Goal: Task Accomplishment & Management: Use online tool/utility

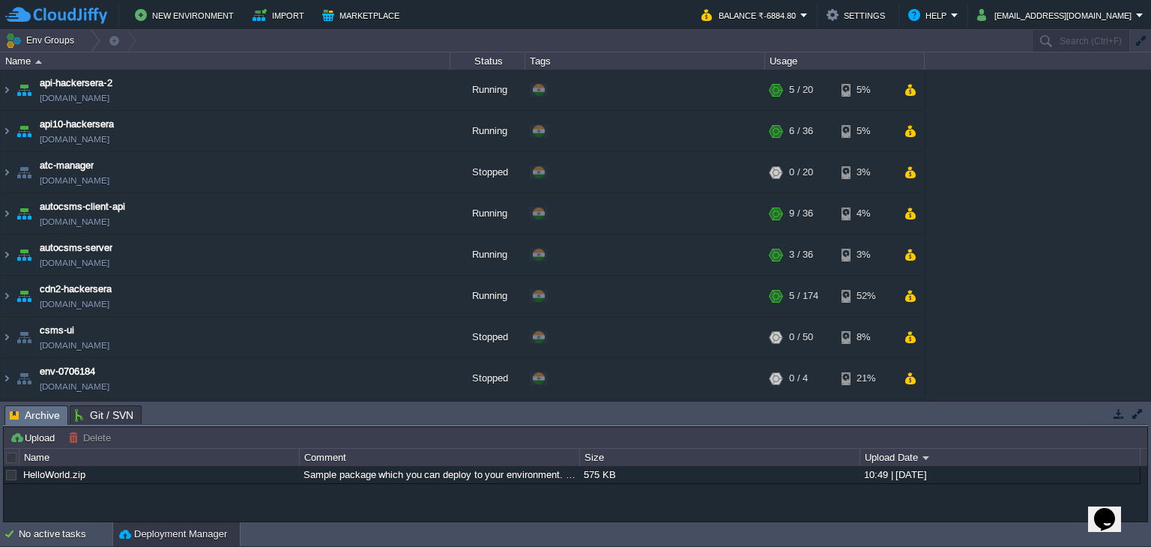
scroll to position [530, 0]
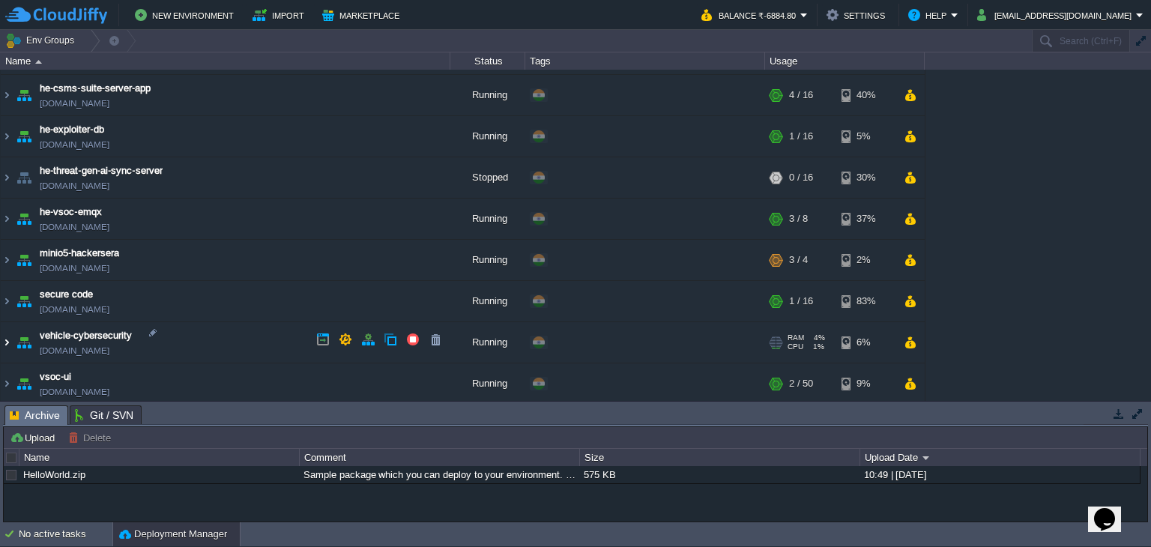
click at [6, 342] on img at bounding box center [7, 342] width 12 height 40
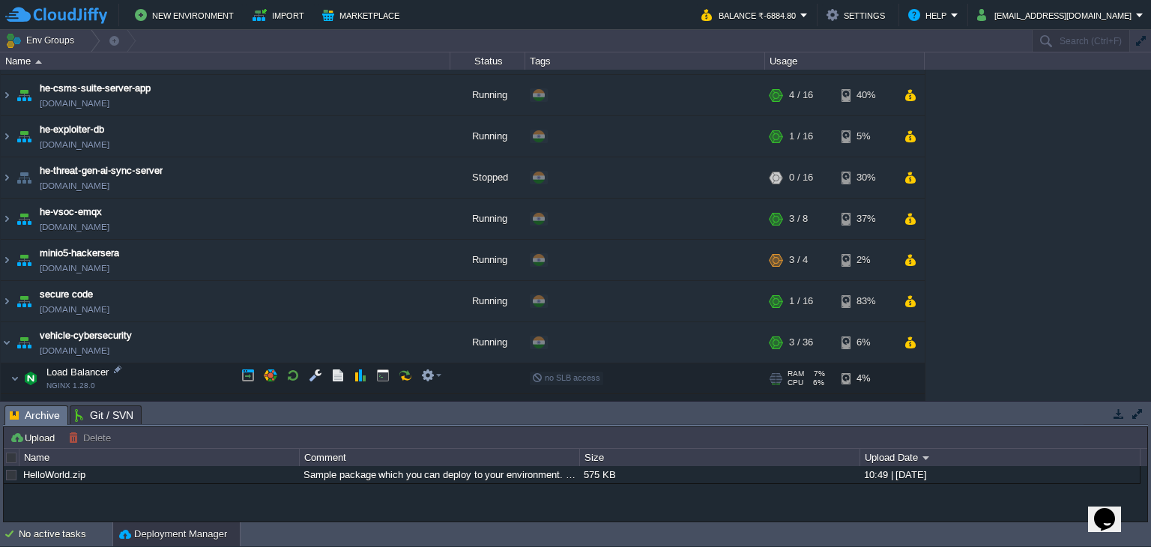
scroll to position [694, 0]
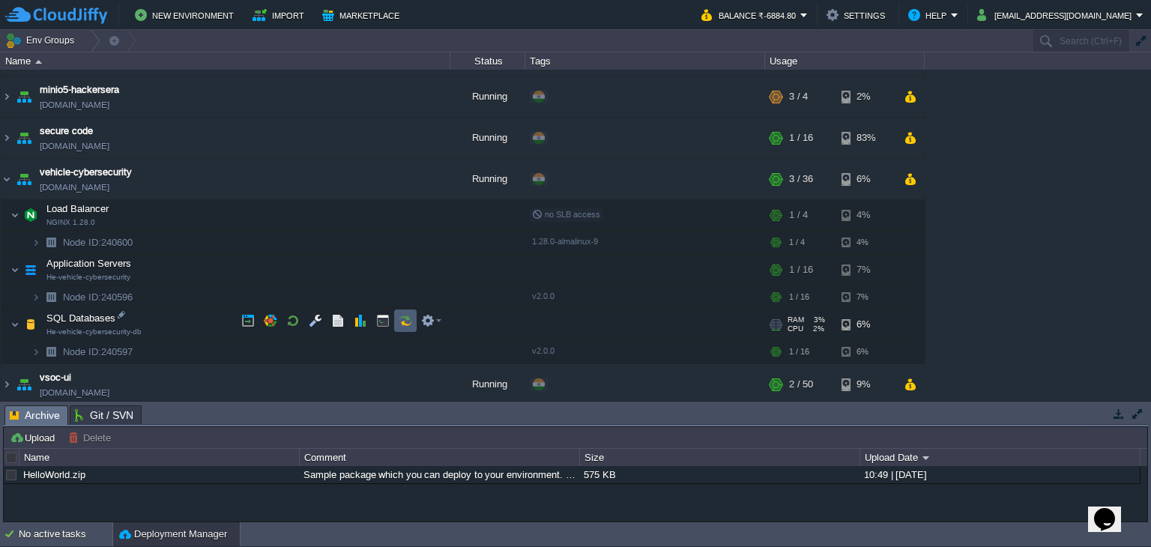
click at [408, 321] on button "button" at bounding box center [405, 320] width 13 height 13
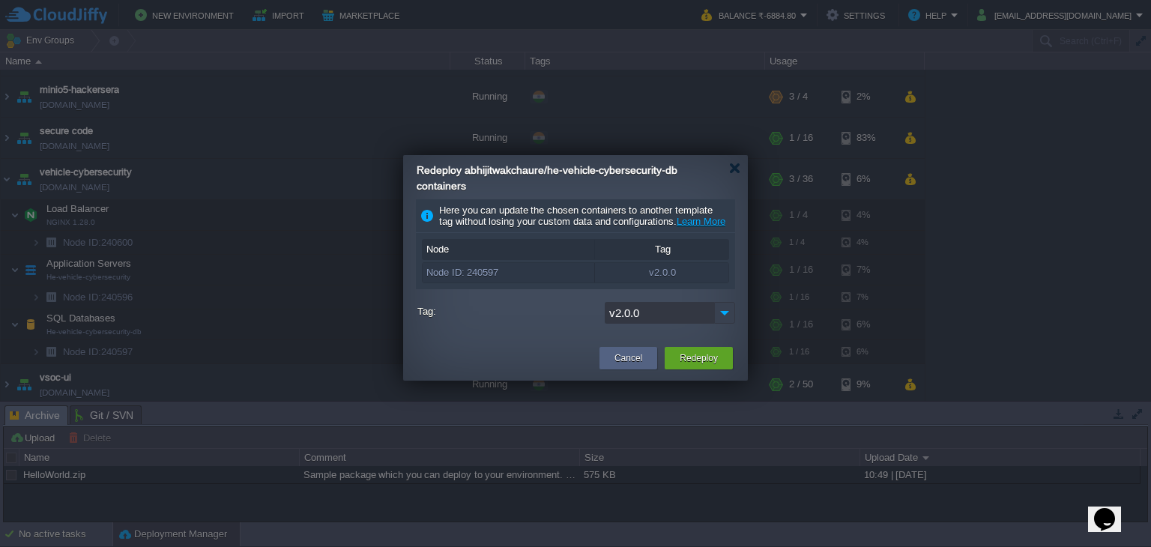
click at [733, 324] on img at bounding box center [724, 313] width 21 height 22
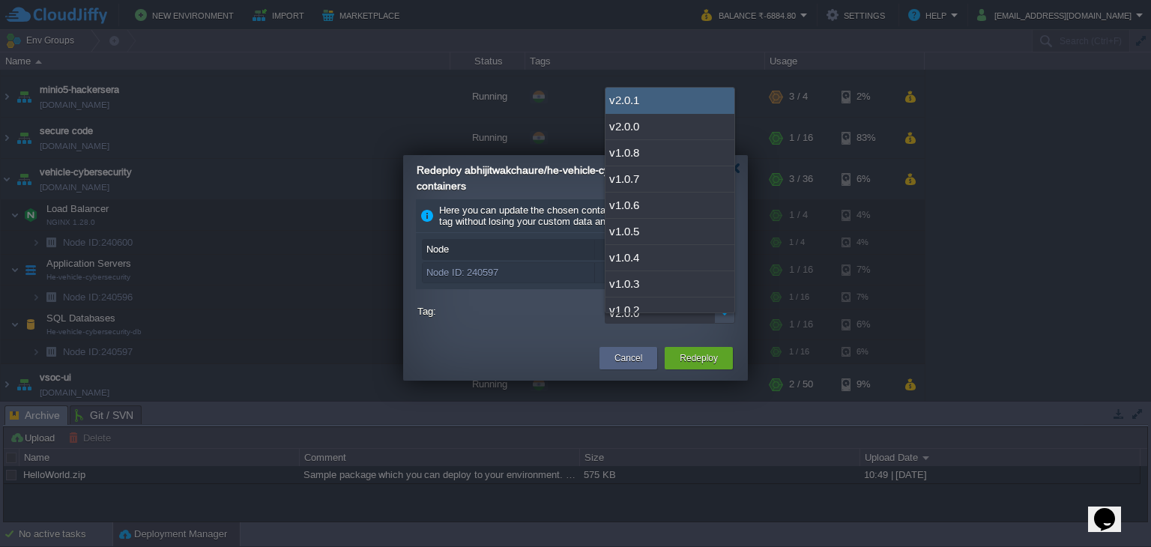
click at [633, 106] on div "v2.0.1" at bounding box center [669, 101] width 129 height 26
type input "v2.0.1"
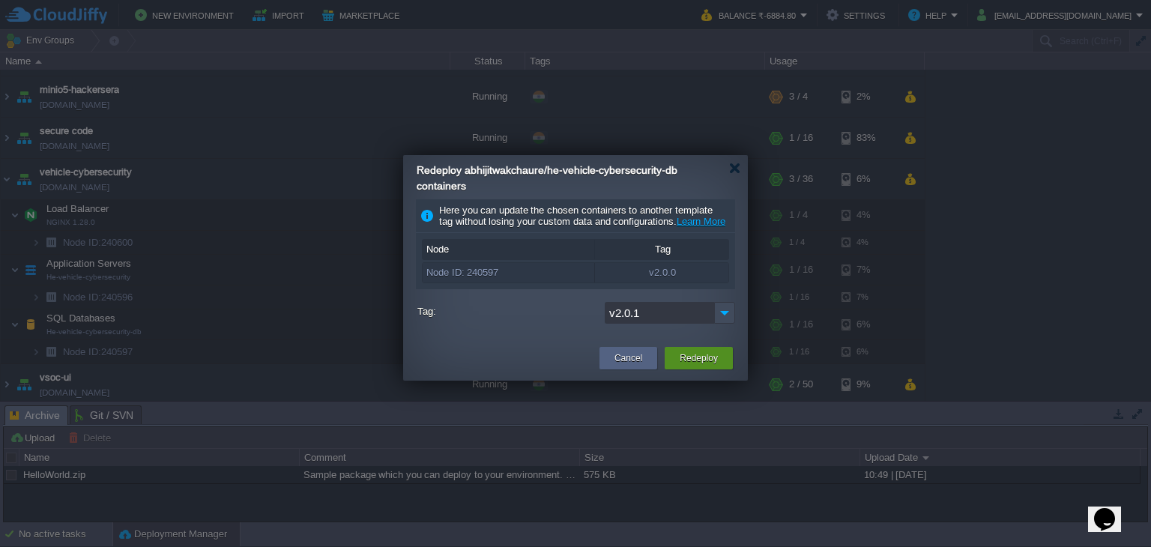
click at [689, 360] on div "Redeploy" at bounding box center [699, 358] width 46 height 22
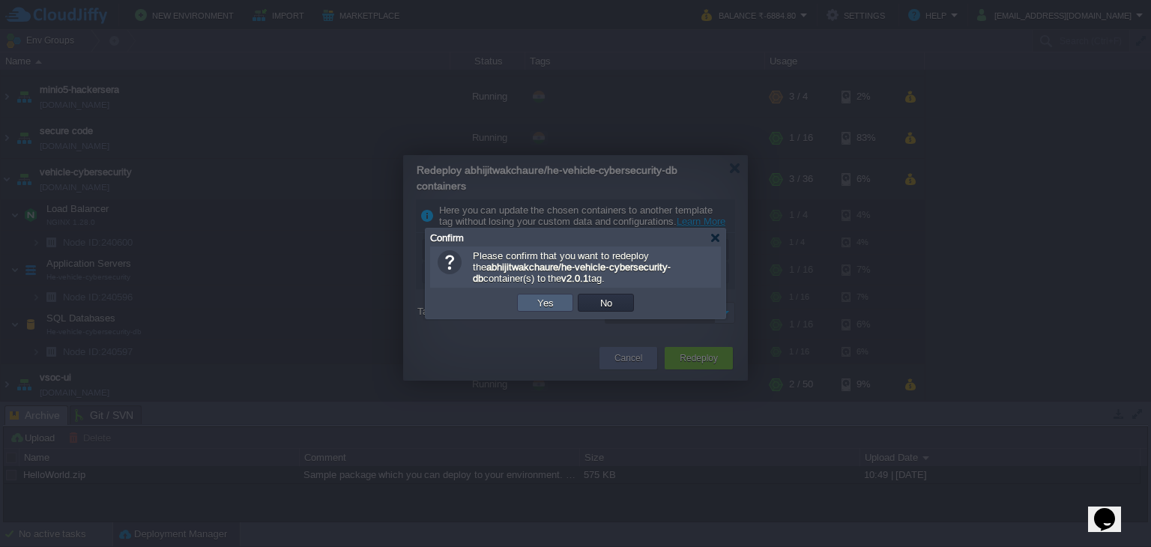
click at [540, 299] on button "Yes" at bounding box center [545, 302] width 25 height 13
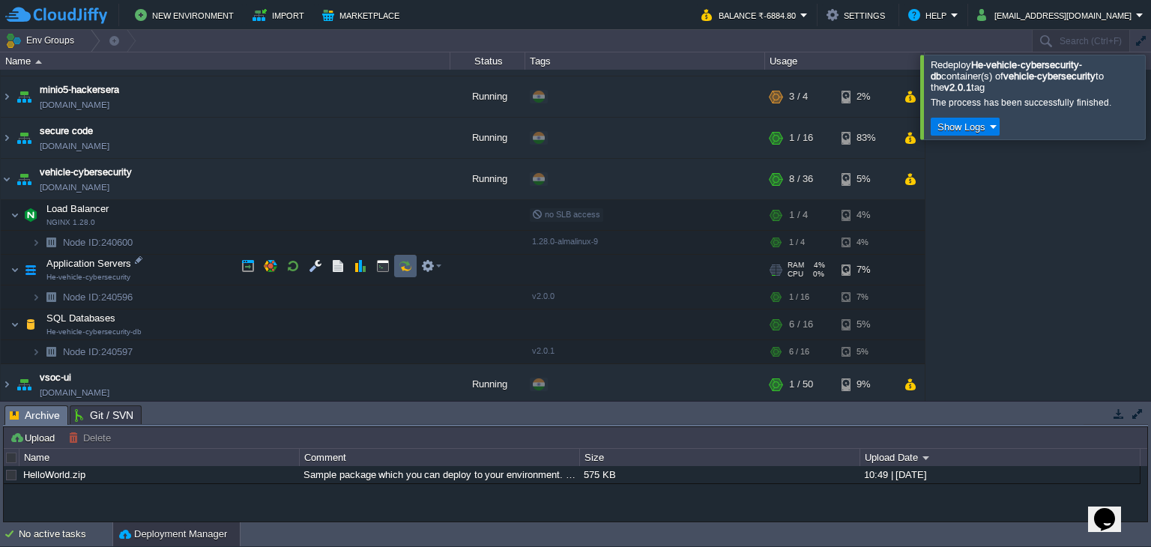
click at [401, 270] on button "button" at bounding box center [405, 265] width 13 height 13
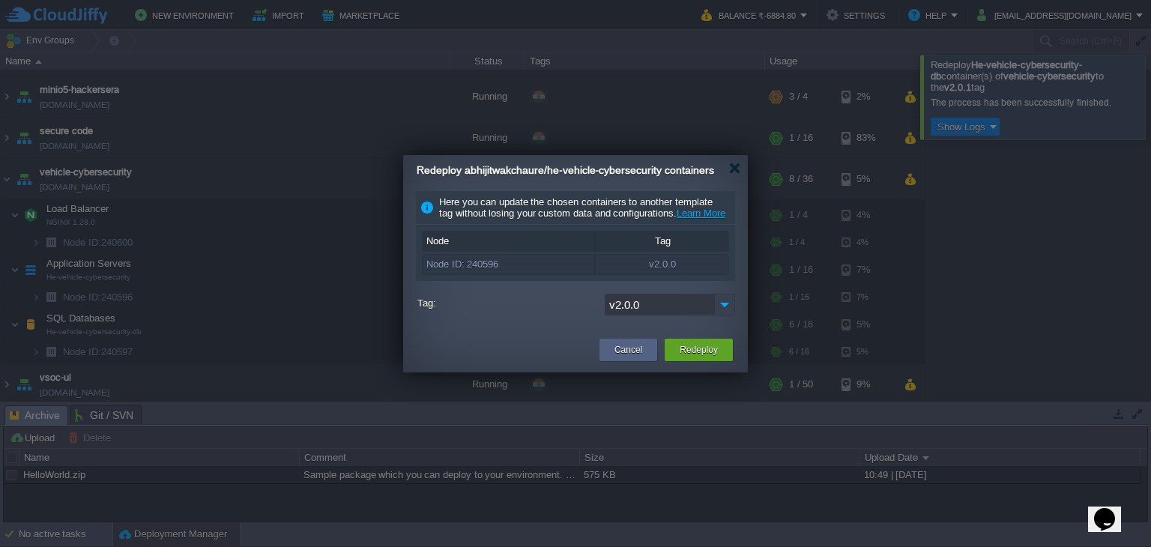
click at [724, 315] on img at bounding box center [724, 305] width 21 height 22
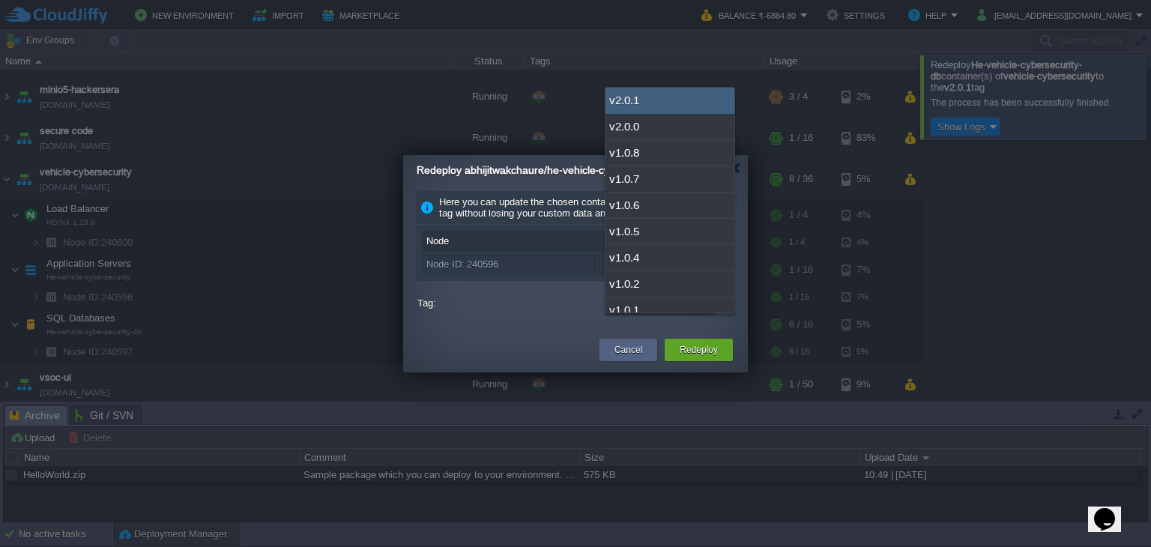
click at [675, 104] on div "v2.0.1" at bounding box center [669, 101] width 129 height 26
type input "v2.0.1"
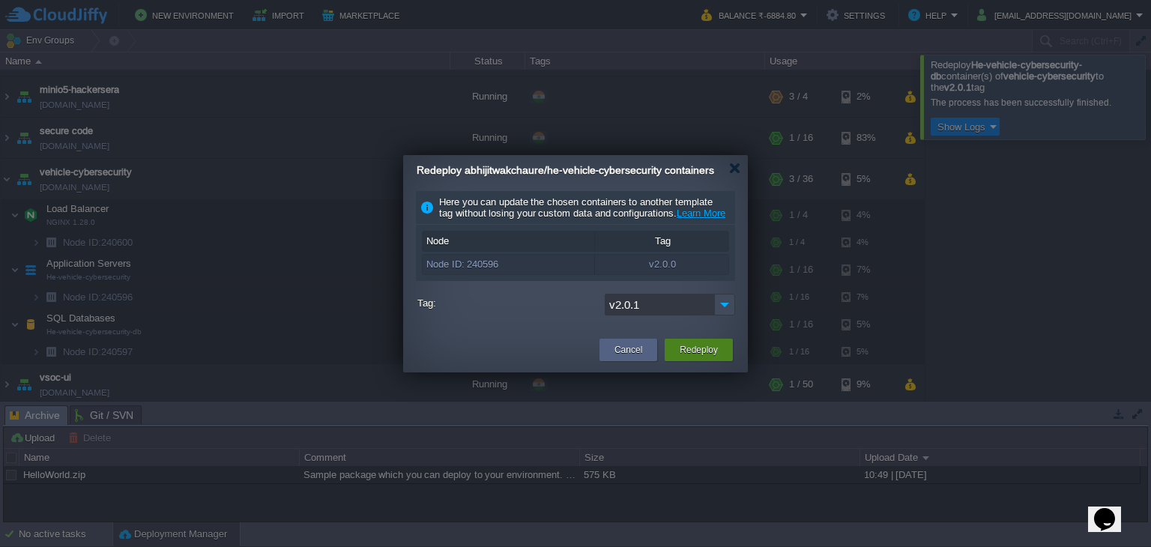
click at [699, 357] on button "Redeploy" at bounding box center [698, 349] width 38 height 15
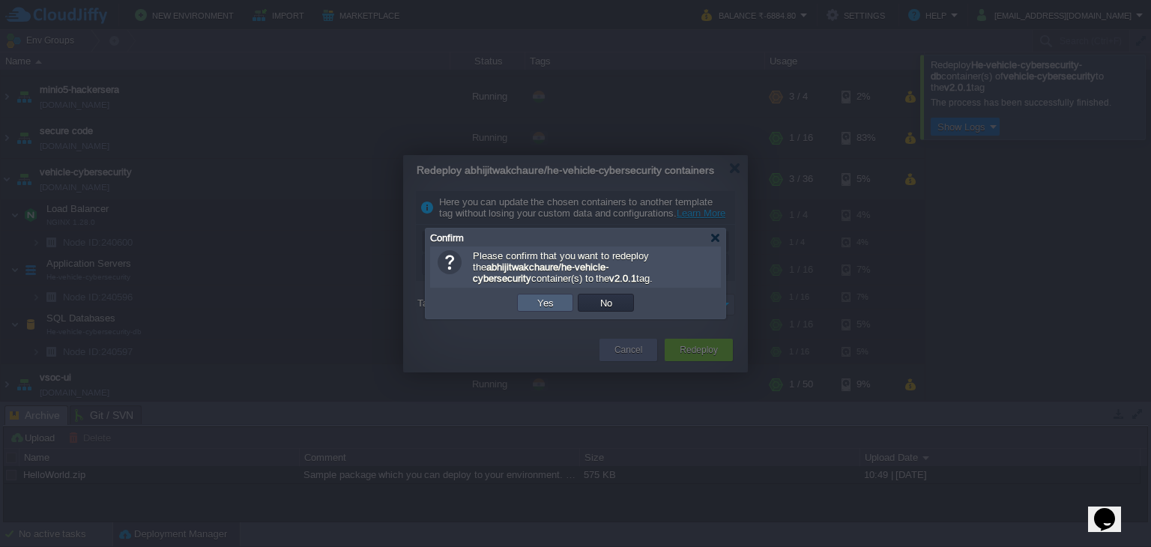
click at [558, 303] on td "Yes" at bounding box center [545, 303] width 56 height 18
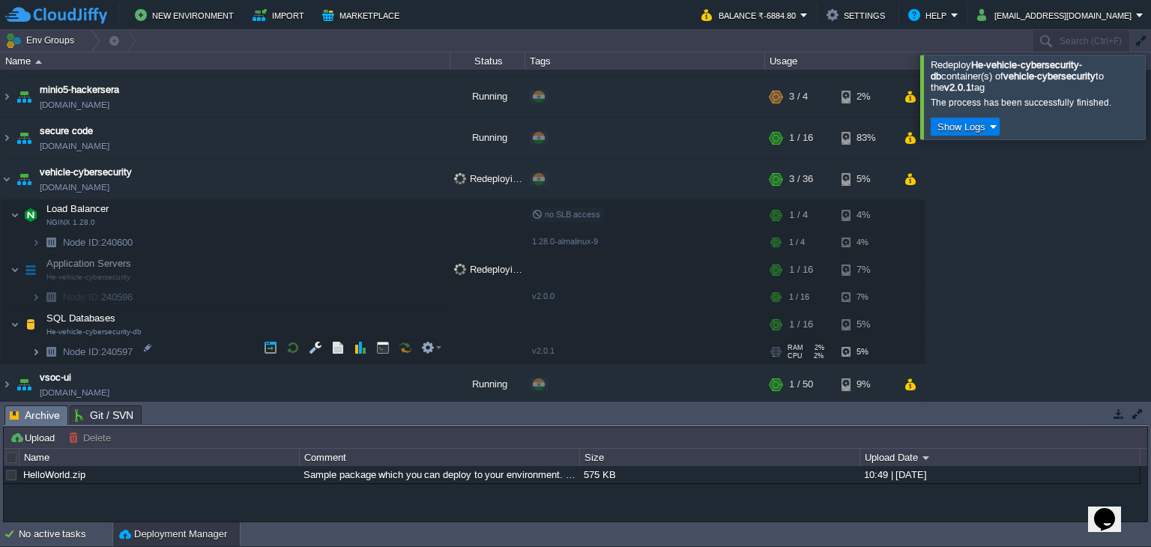
click at [34, 352] on img at bounding box center [35, 351] width 9 height 23
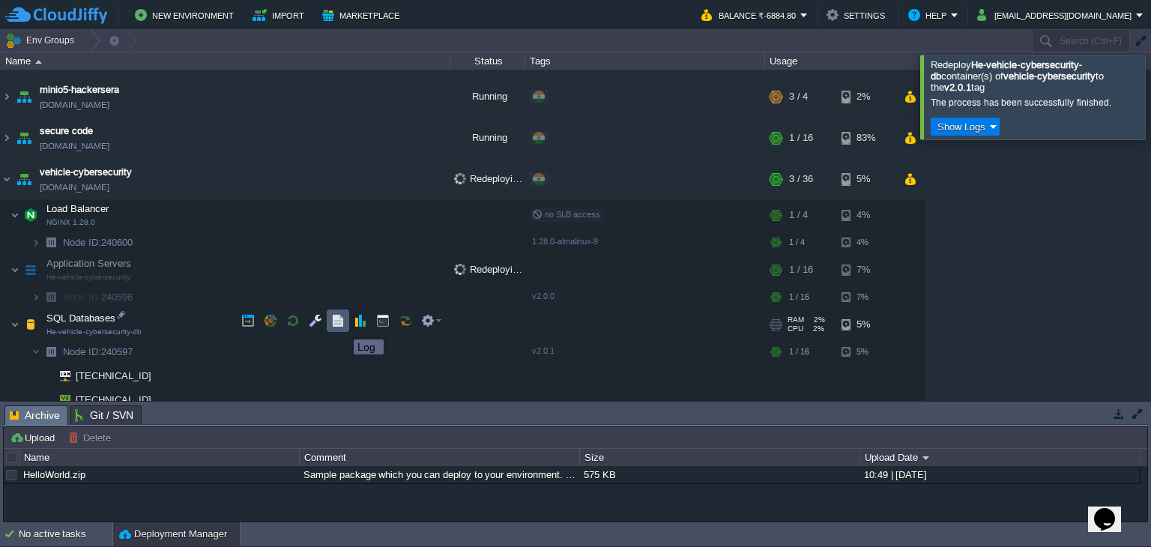
click at [342, 326] on button "button" at bounding box center [337, 320] width 13 height 13
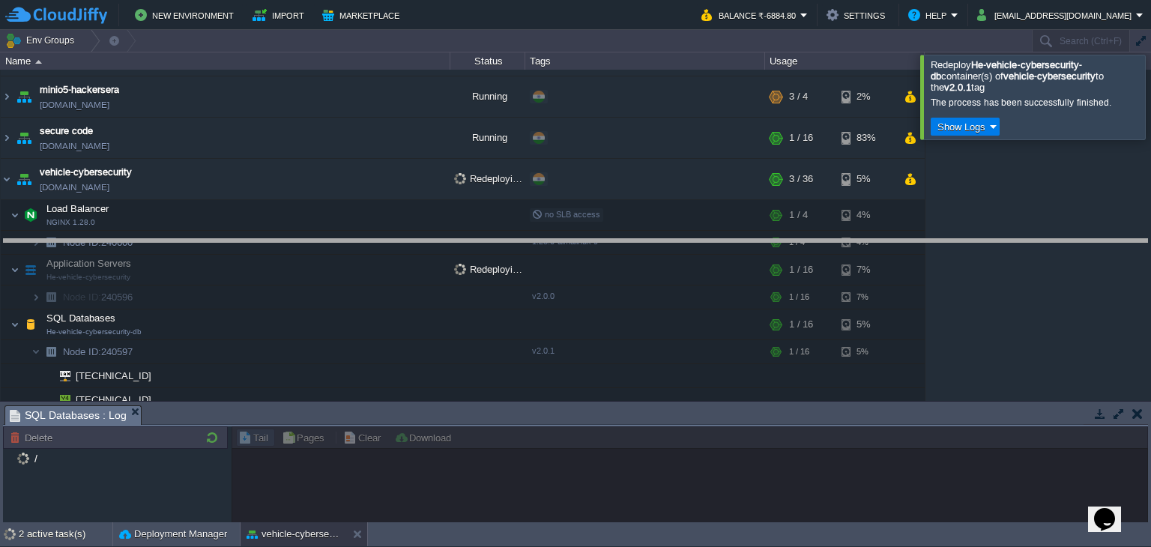
drag, startPoint x: 464, startPoint y: 410, endPoint x: 489, endPoint y: 243, distance: 168.1
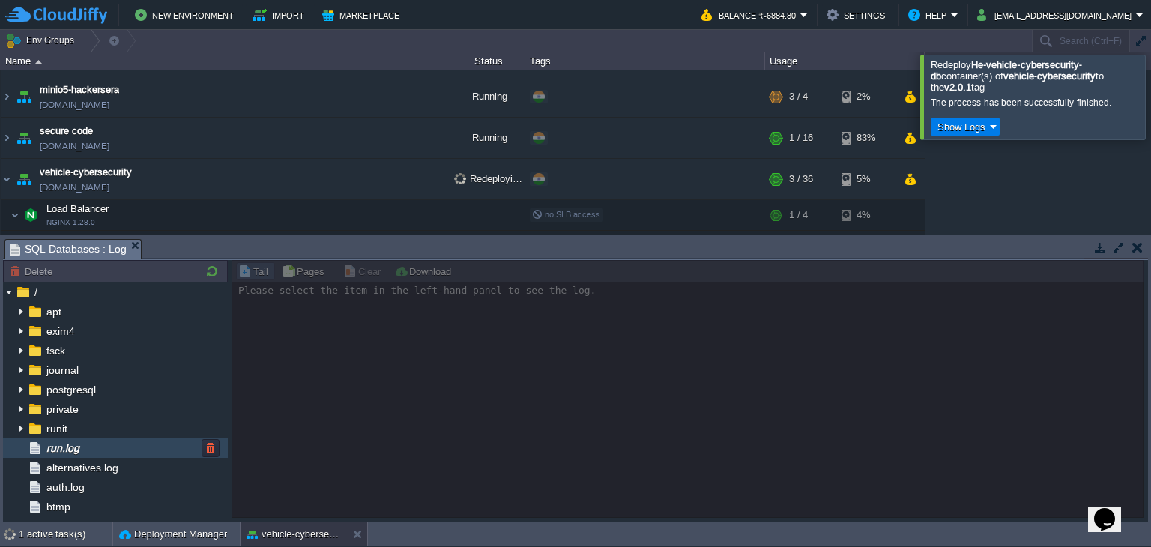
click at [94, 449] on div "run.log" at bounding box center [115, 447] width 225 height 19
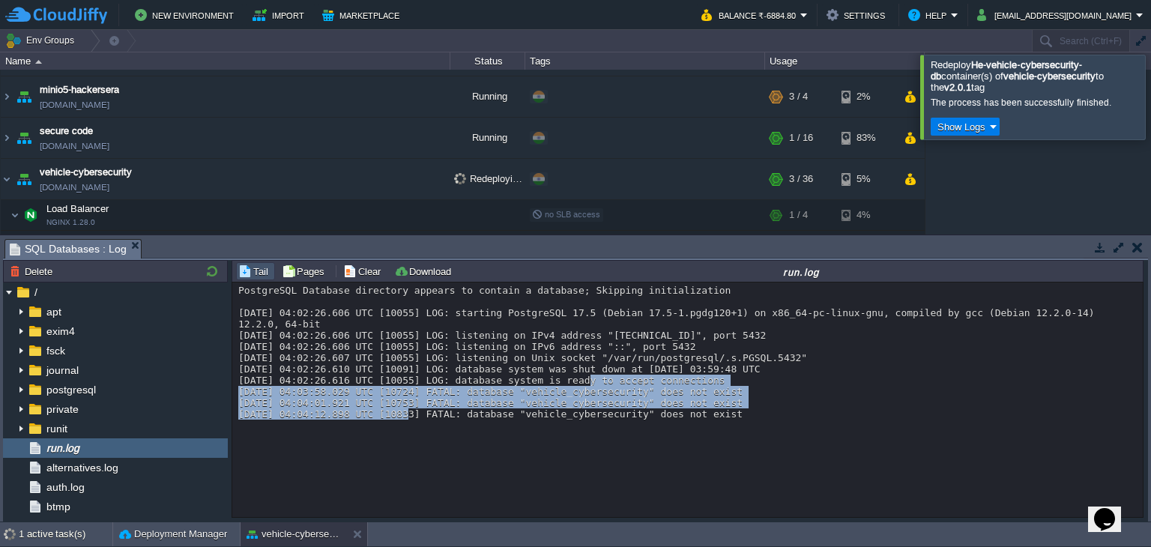
drag, startPoint x: 533, startPoint y: 393, endPoint x: 770, endPoint y: 409, distance: 238.0
click at [770, 408] on div "PostgreSQL Database directory appears to contain a database; Skipping initializ…" at bounding box center [688, 352] width 900 height 135
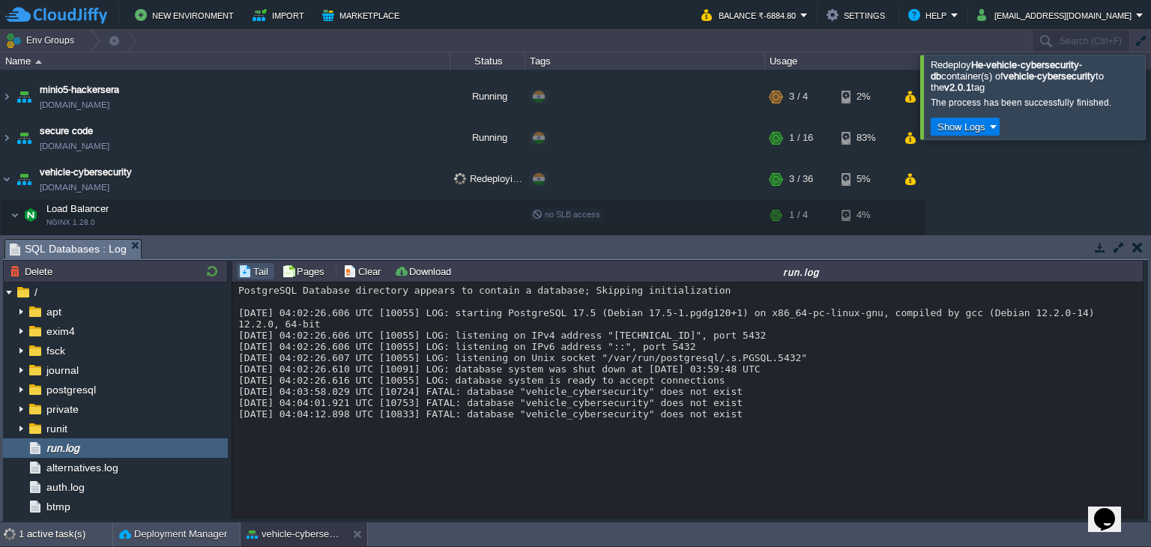
click at [772, 414] on div "PostgreSQL Database directory appears to contain a database; Skipping initializ…" at bounding box center [688, 352] width 900 height 135
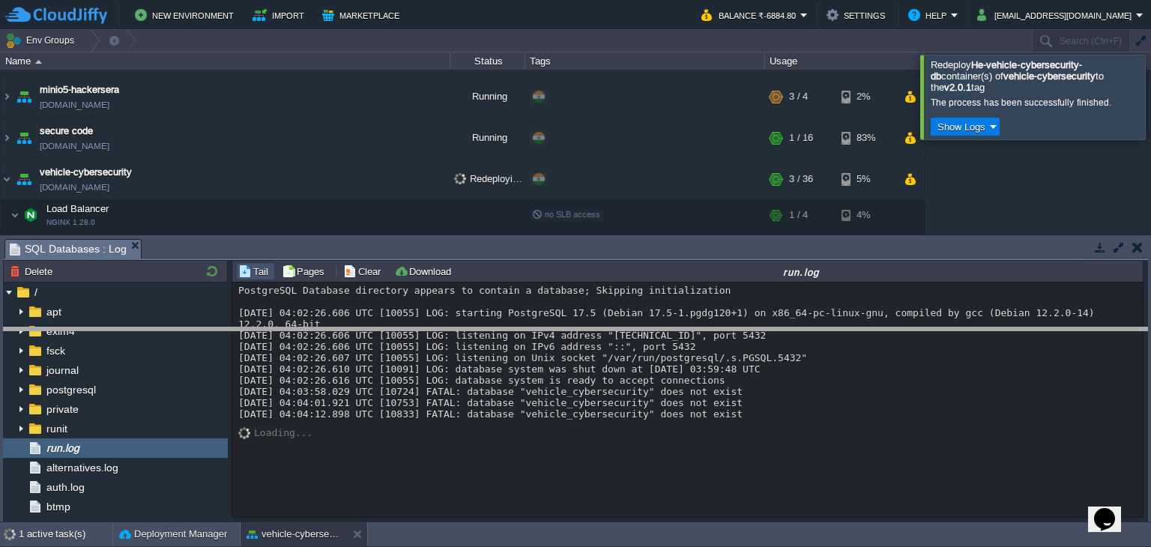
drag, startPoint x: 651, startPoint y: 250, endPoint x: 725, endPoint y: 351, distance: 124.8
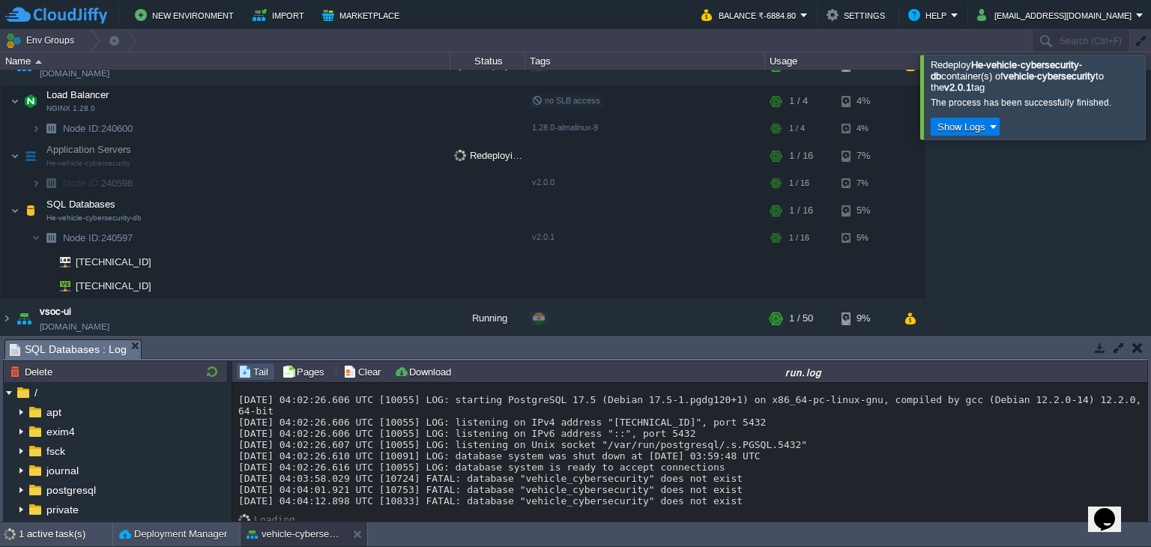
scroll to position [21, 0]
click at [771, 466] on div "PostgreSQL Database directory appears to contain a database; Skipping initializ…" at bounding box center [690, 433] width 904 height 135
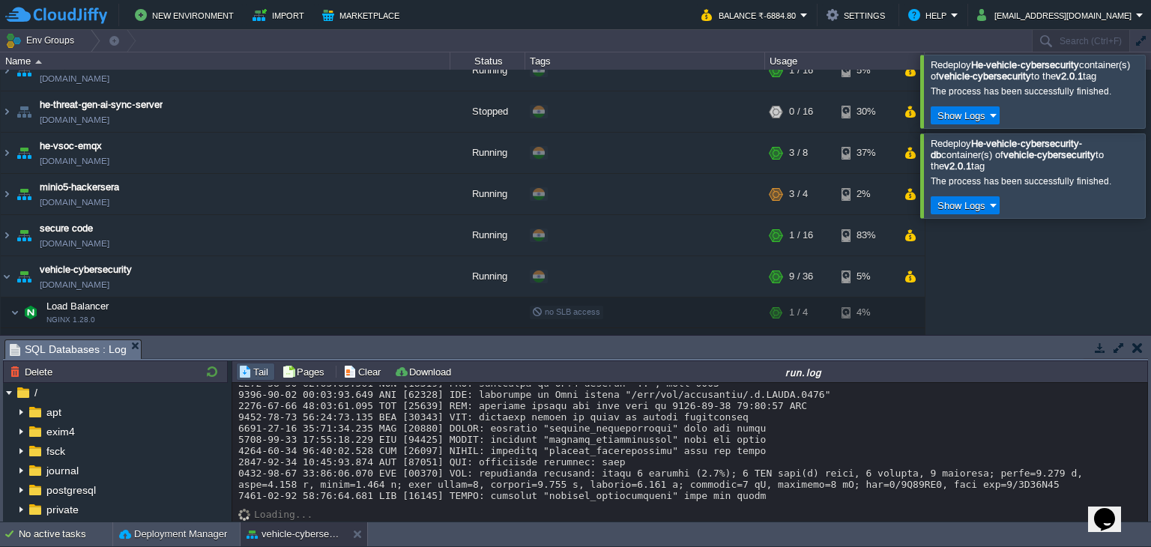
scroll to position [829, 0]
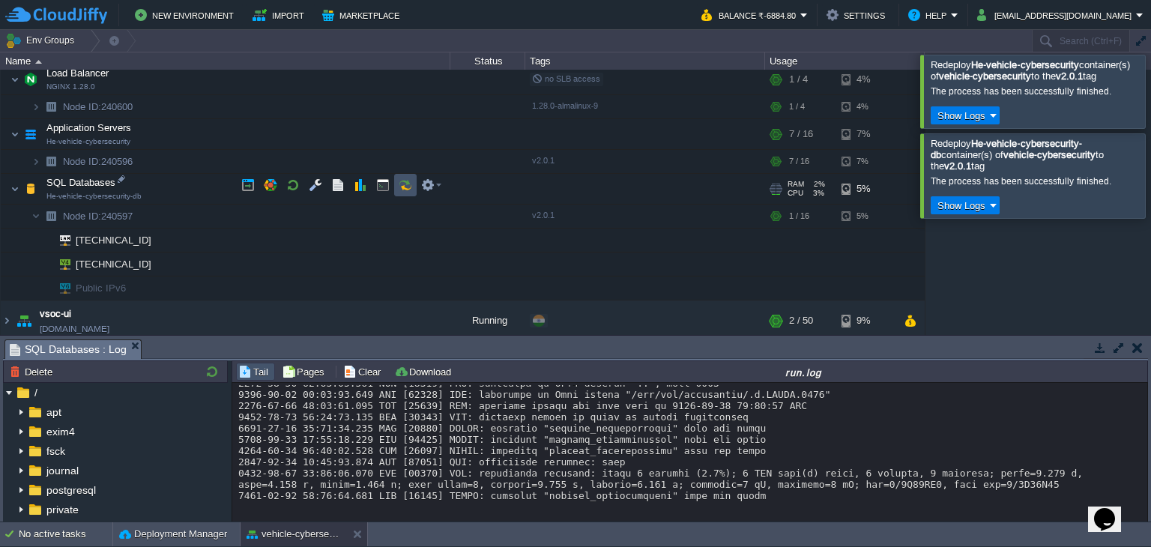
click at [408, 184] on button "button" at bounding box center [405, 184] width 13 height 13
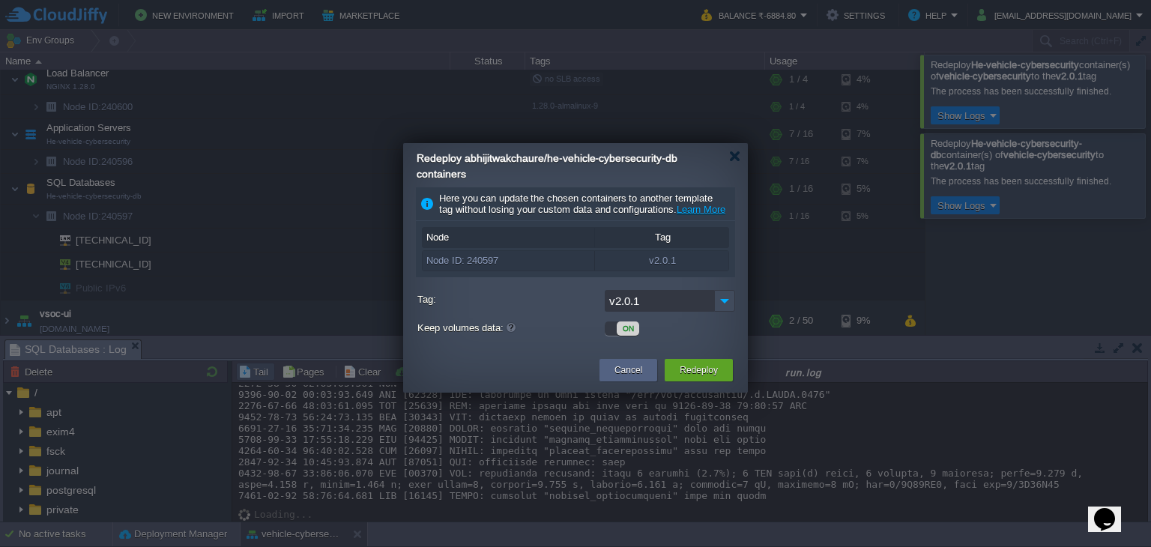
click at [630, 336] on div "ON" at bounding box center [628, 328] width 22 height 14
click at [683, 375] on button "Redeploy" at bounding box center [698, 370] width 38 height 15
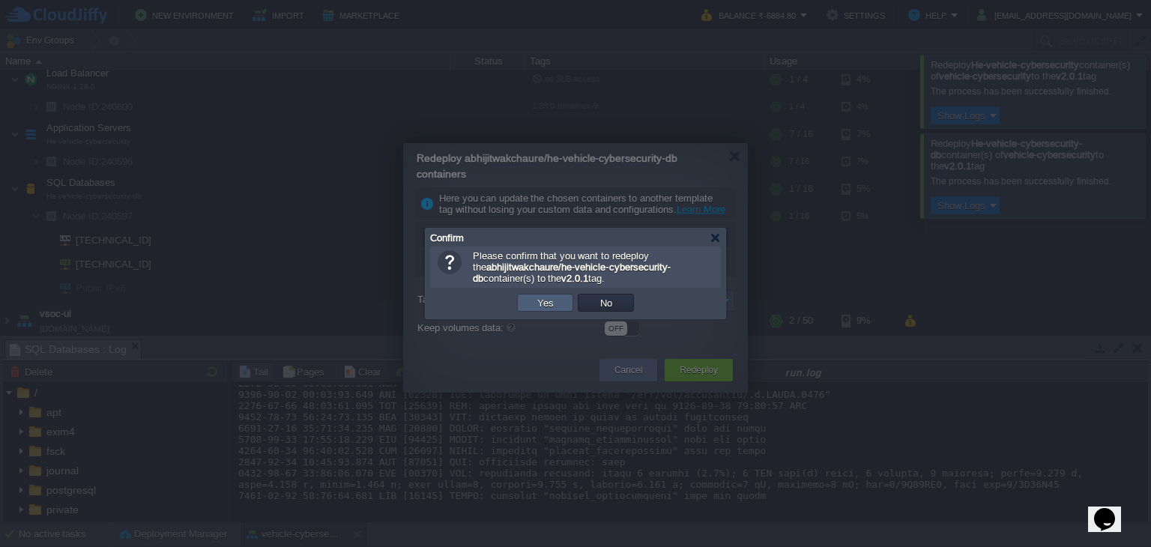
click at [555, 300] on button "Yes" at bounding box center [545, 302] width 25 height 13
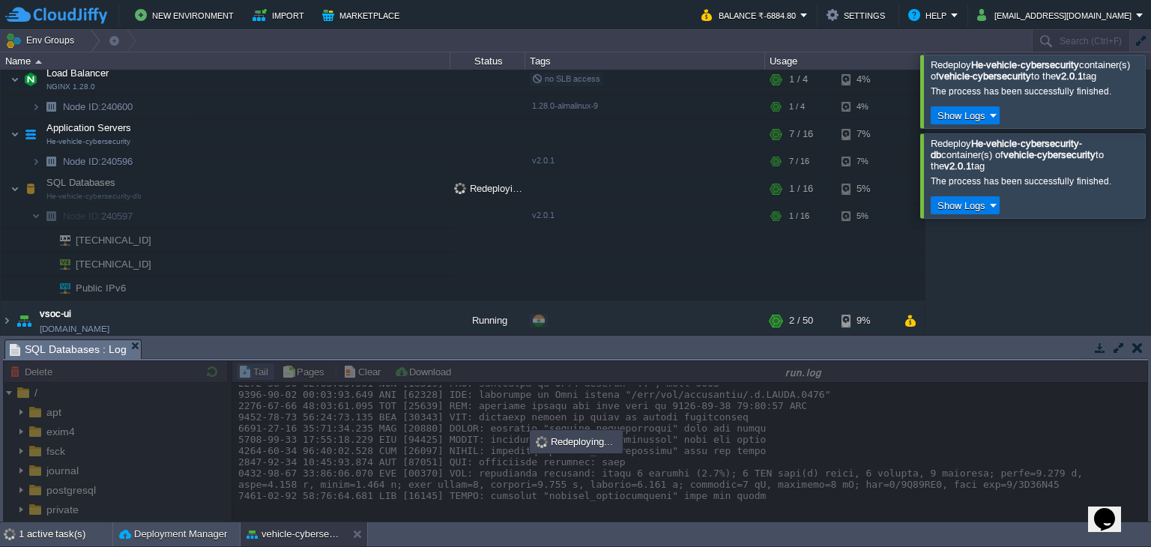
click at [1150, 102] on div at bounding box center [1169, 91] width 0 height 73
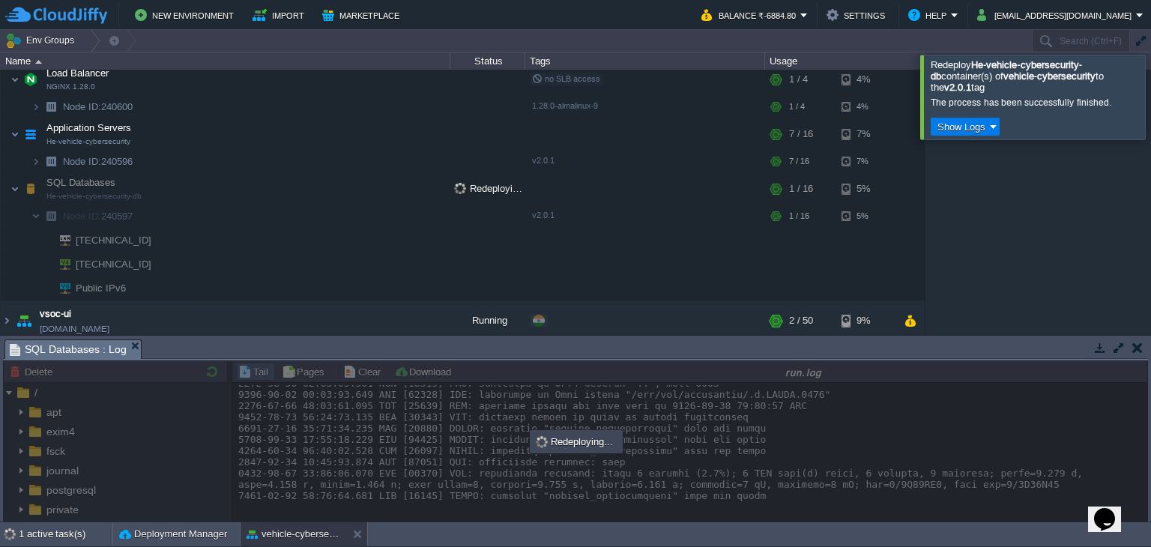
click at [1150, 101] on div at bounding box center [1169, 97] width 0 height 84
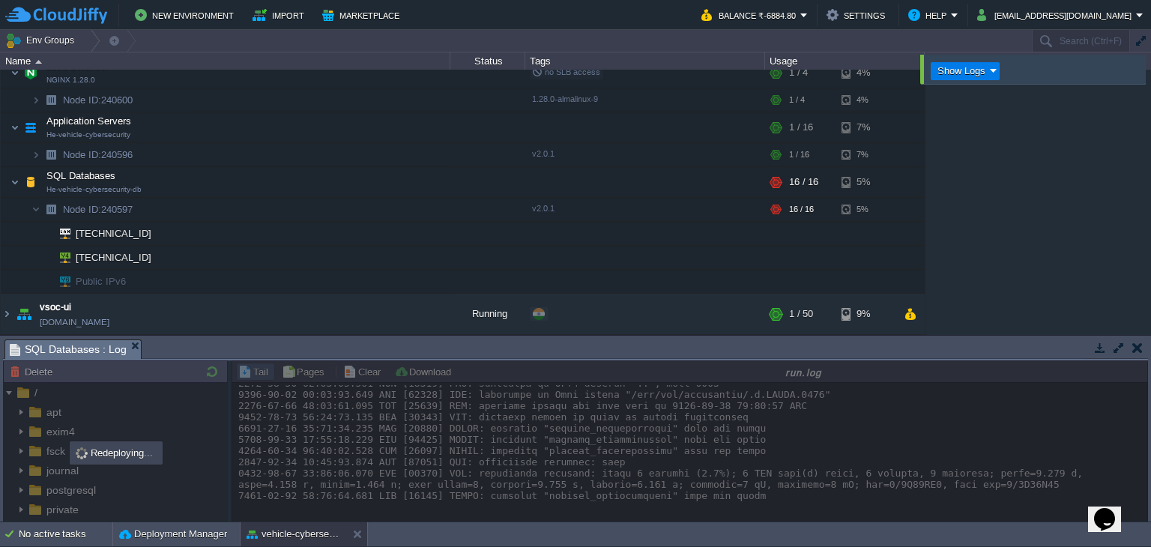
scroll to position [596, 0]
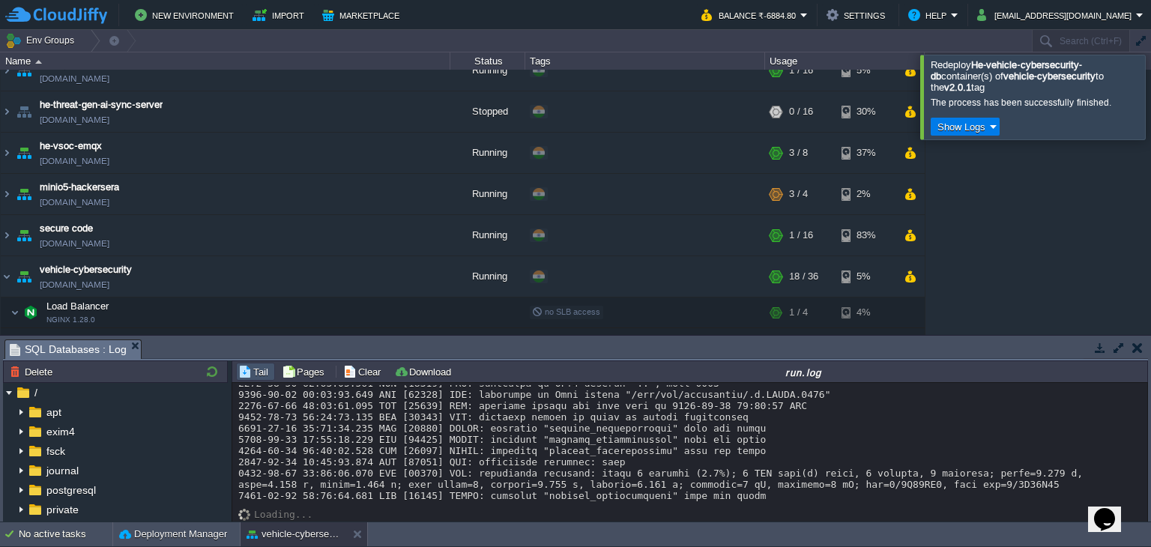
click at [476, 476] on div at bounding box center [690, 411] width 904 height 180
click at [220, 369] on button "button" at bounding box center [212, 371] width 18 height 13
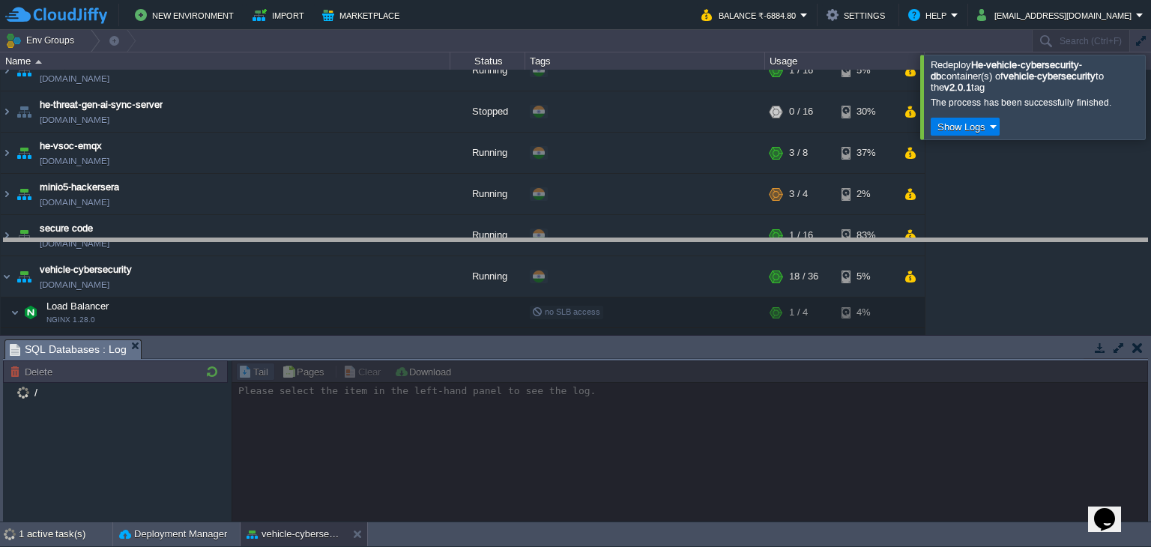
drag, startPoint x: 254, startPoint y: 351, endPoint x: 290, endPoint y: 248, distance: 108.7
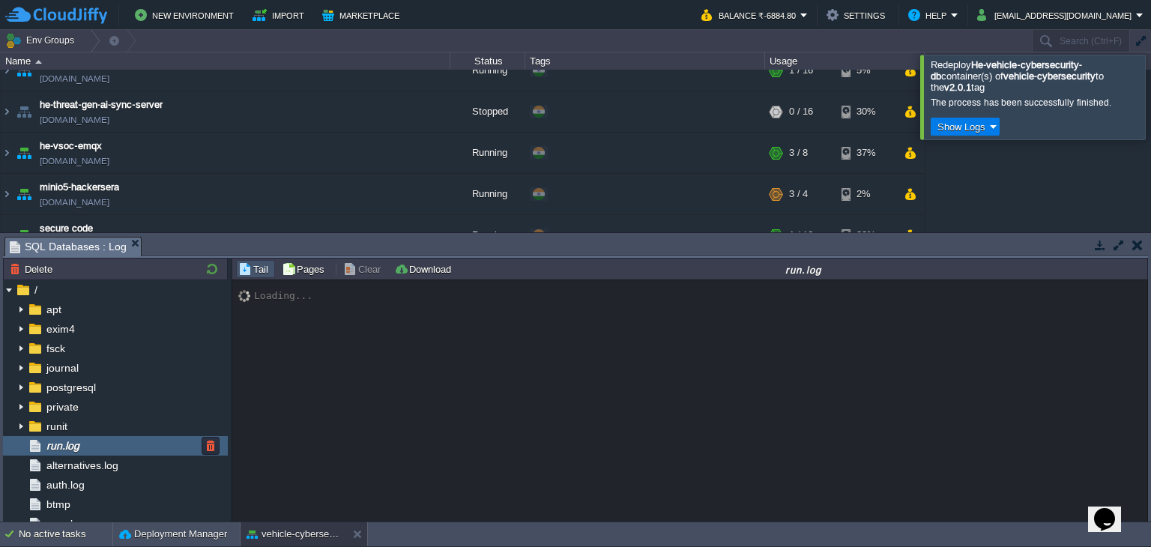
click at [143, 443] on div "run.log" at bounding box center [115, 445] width 225 height 19
click at [586, 398] on div "Loading..." at bounding box center [690, 401] width 916 height 243
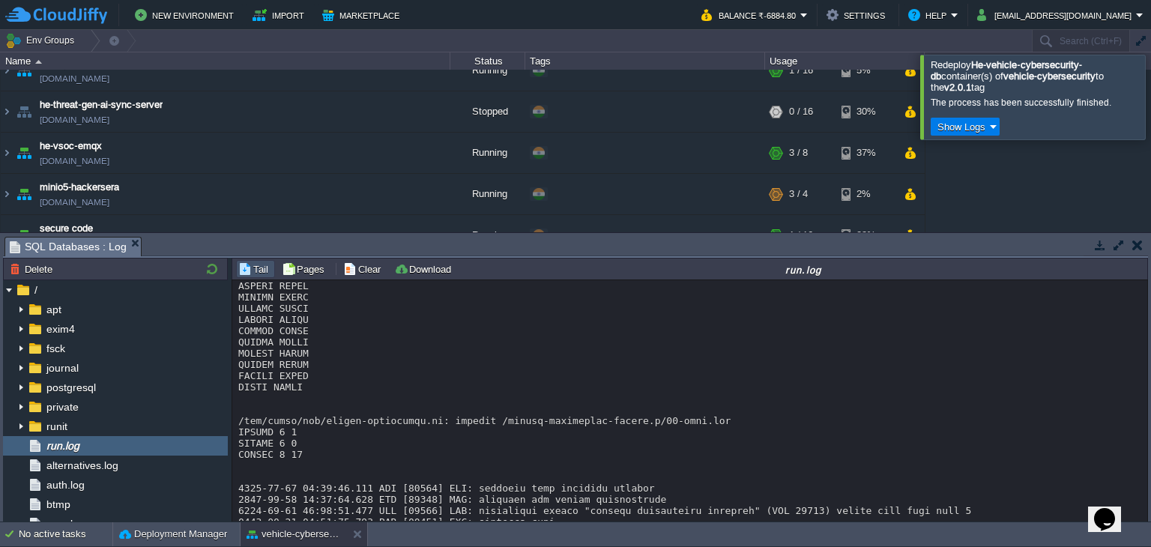
scroll to position [794, 0]
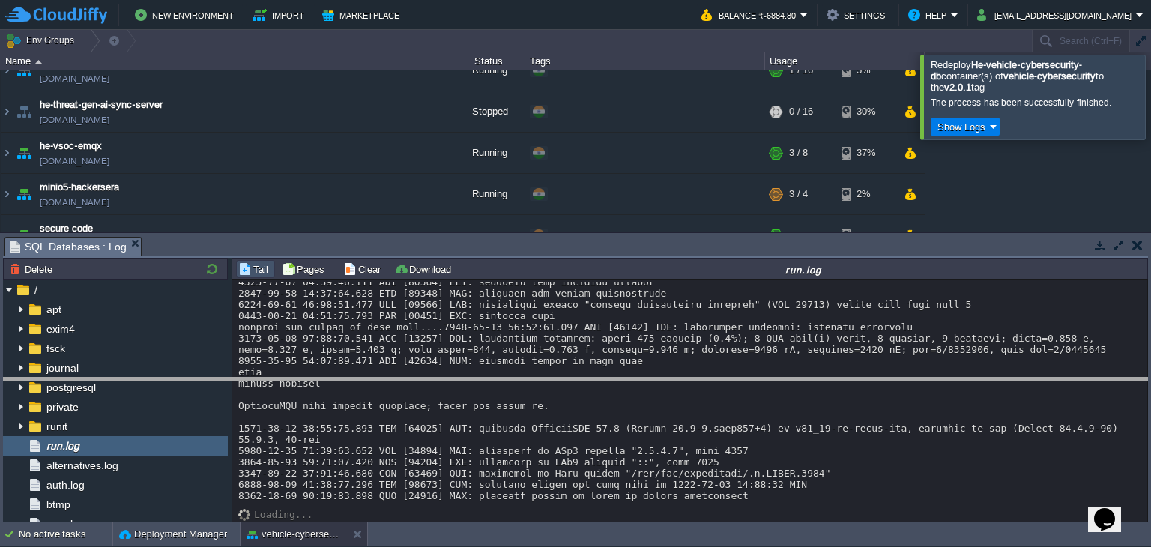
drag, startPoint x: 532, startPoint y: 251, endPoint x: 551, endPoint y: 392, distance: 142.2
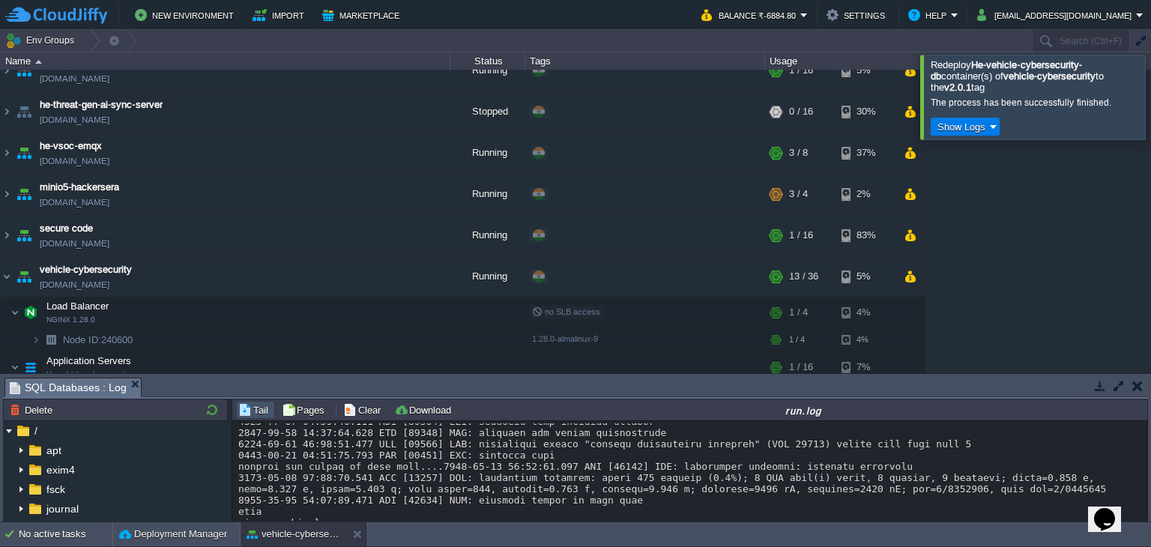
scroll to position [793, 0]
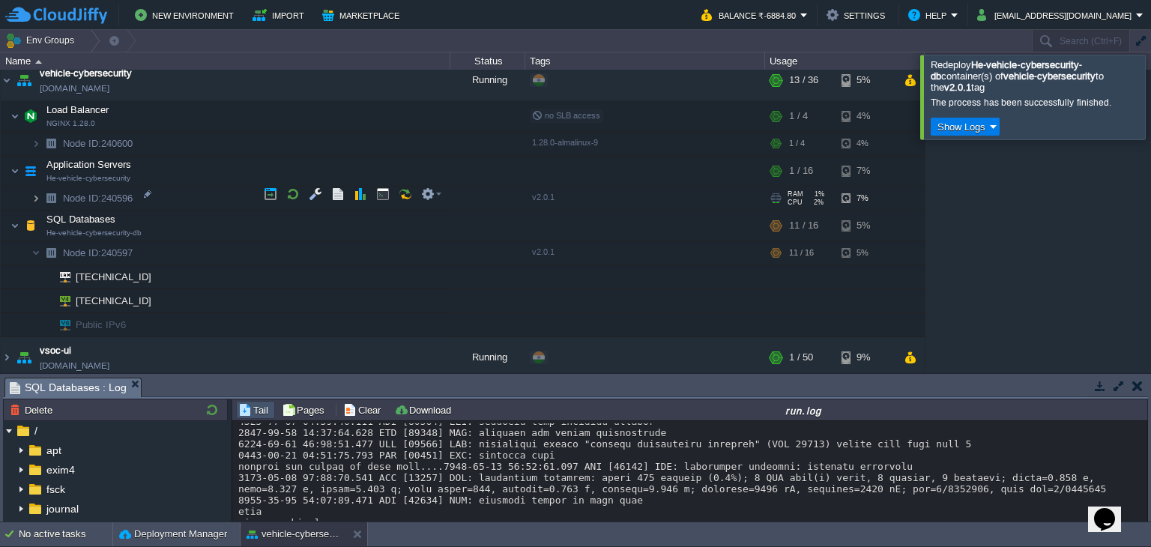
click at [34, 199] on img at bounding box center [35, 198] width 9 height 23
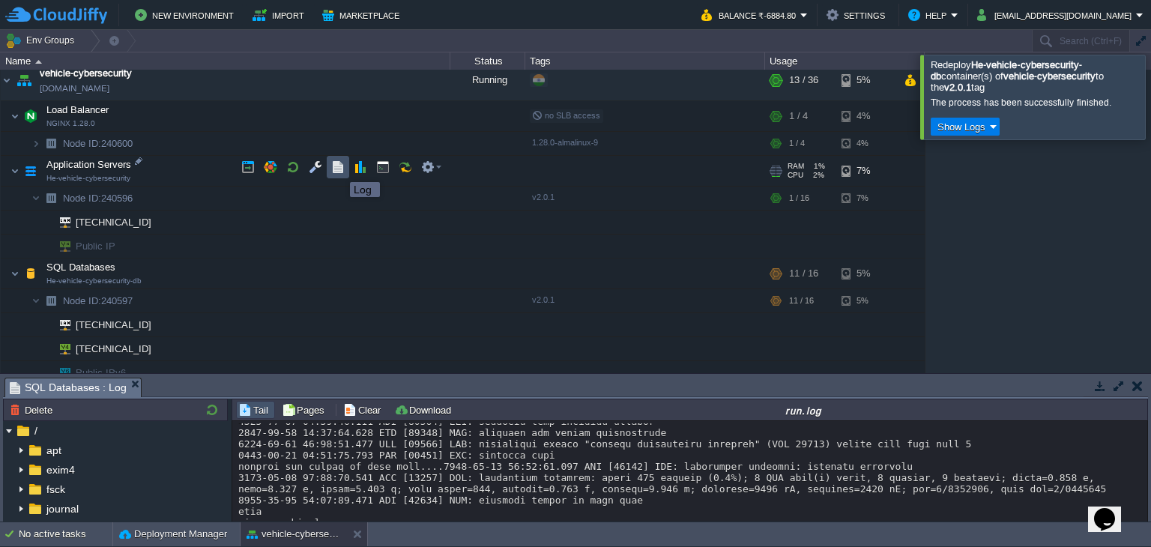
click at [339, 169] on button "button" at bounding box center [337, 166] width 13 height 13
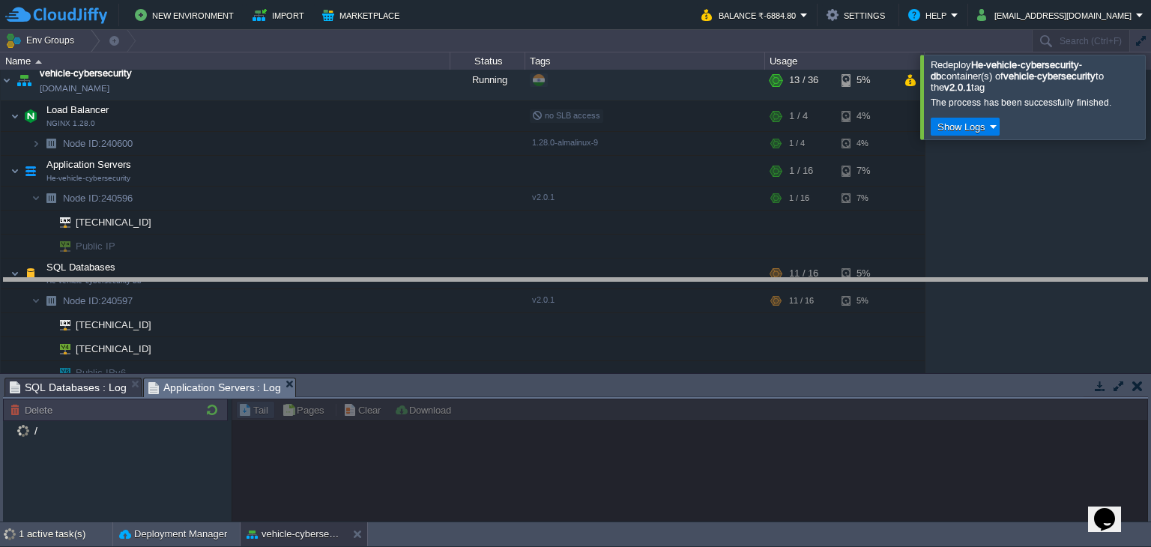
drag, startPoint x: 539, startPoint y: 390, endPoint x: 566, endPoint y: 291, distance: 103.4
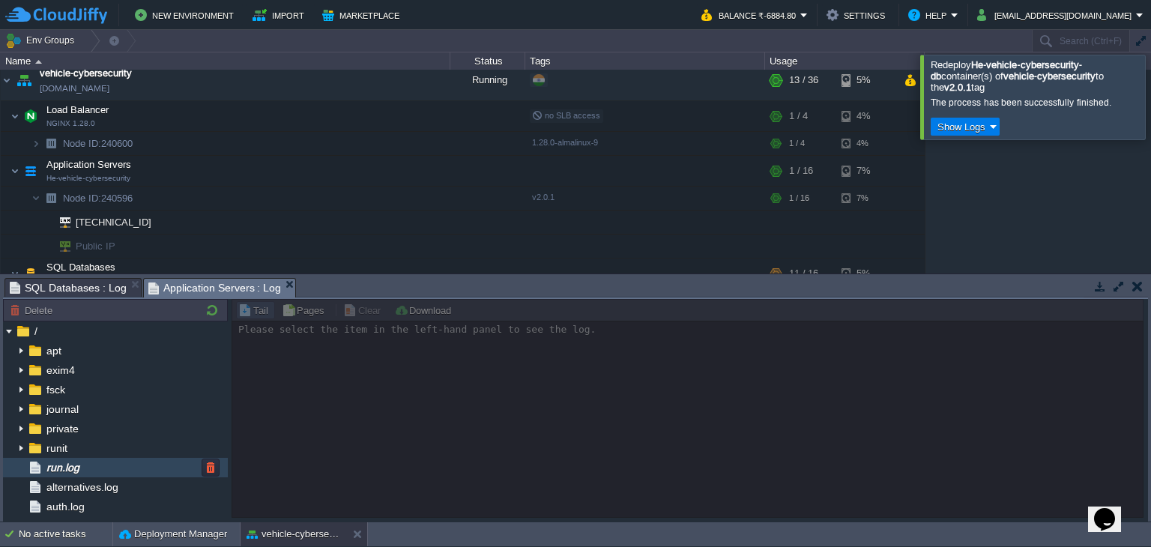
click at [103, 466] on div "run.log" at bounding box center [115, 467] width 225 height 19
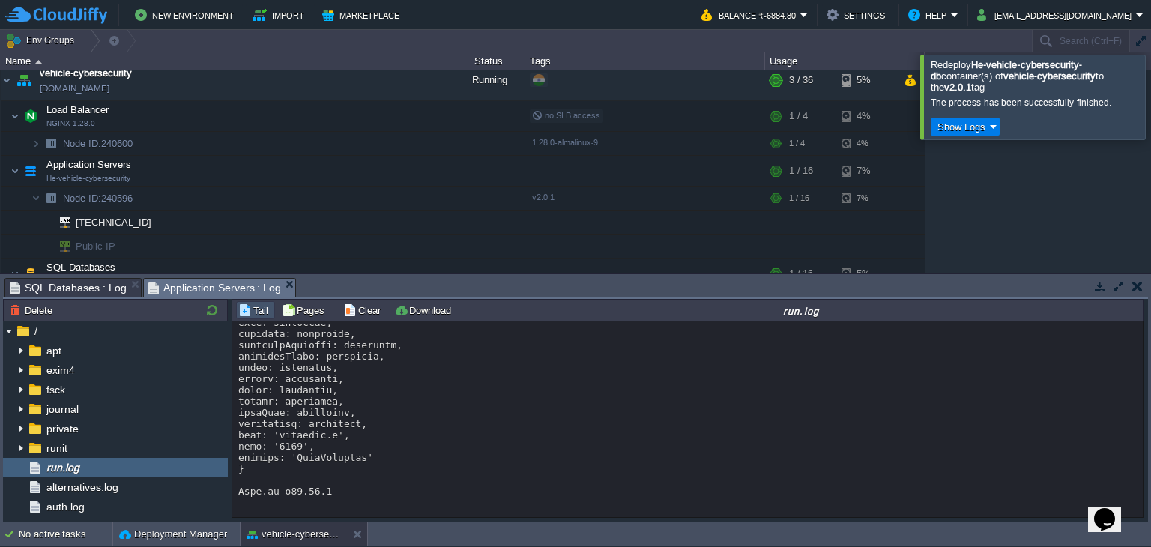
scroll to position [500, 0]
click at [285, 159] on td at bounding box center [293, 167] width 22 height 22
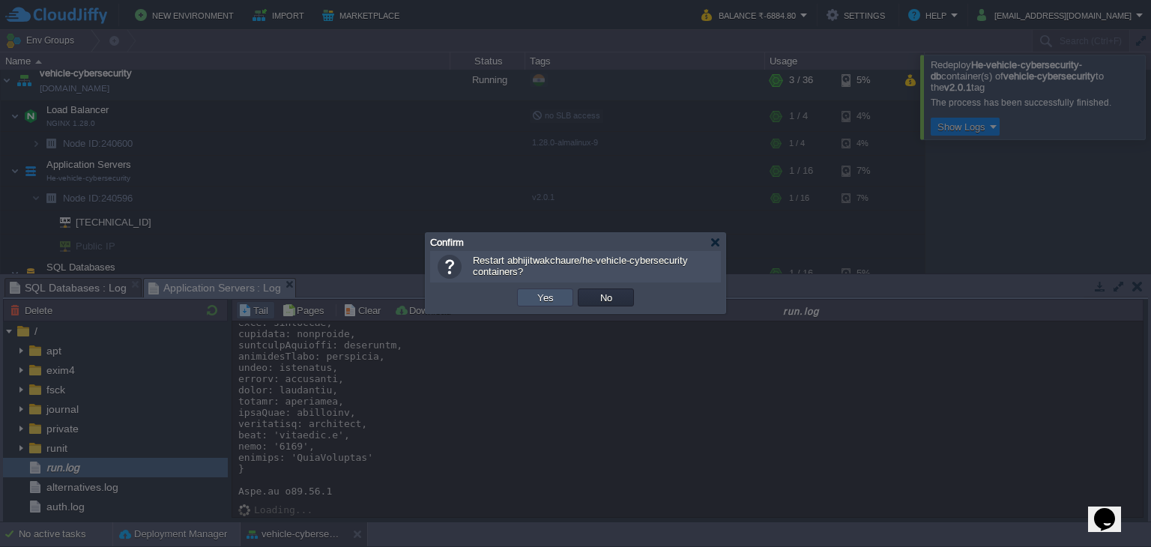
click at [550, 298] on button "Yes" at bounding box center [545, 297] width 25 height 13
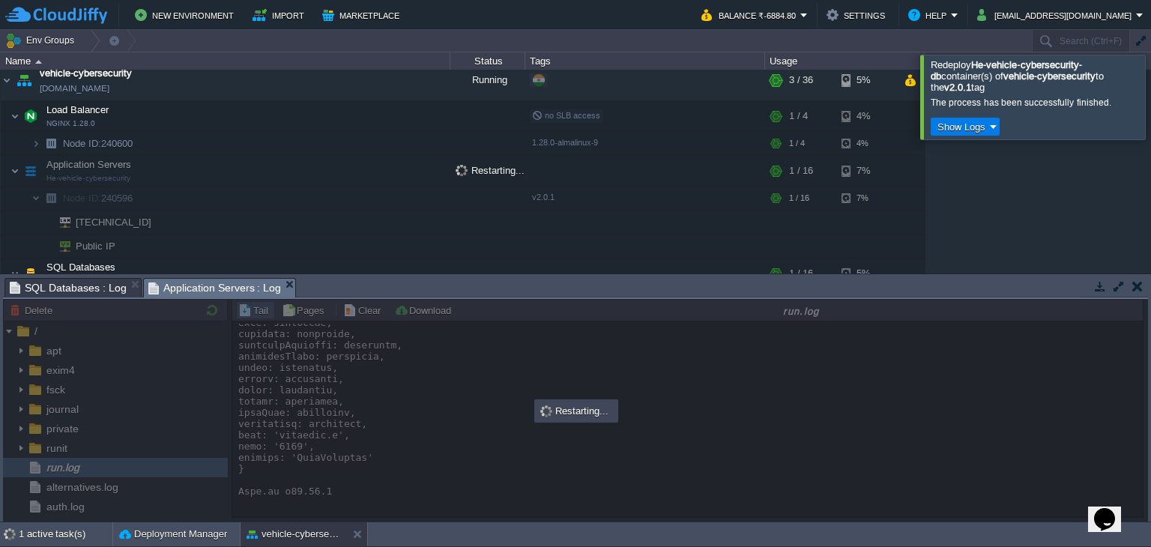
scroll to position [939, 0]
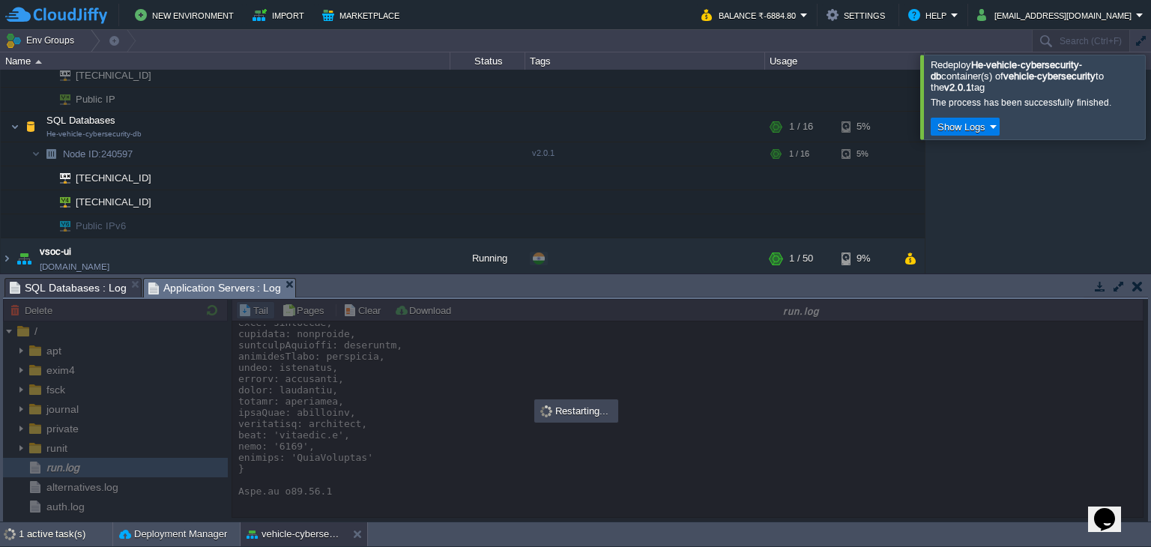
click at [1150, 96] on div at bounding box center [1169, 97] width 0 height 84
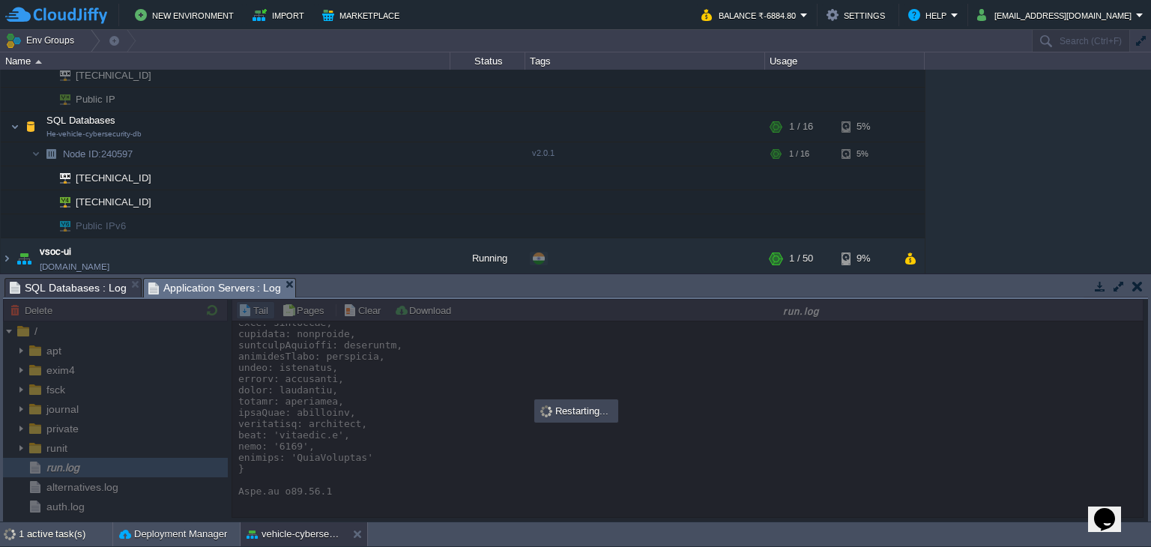
click at [96, 288] on span "SQL Databases : Log" at bounding box center [68, 288] width 117 height 18
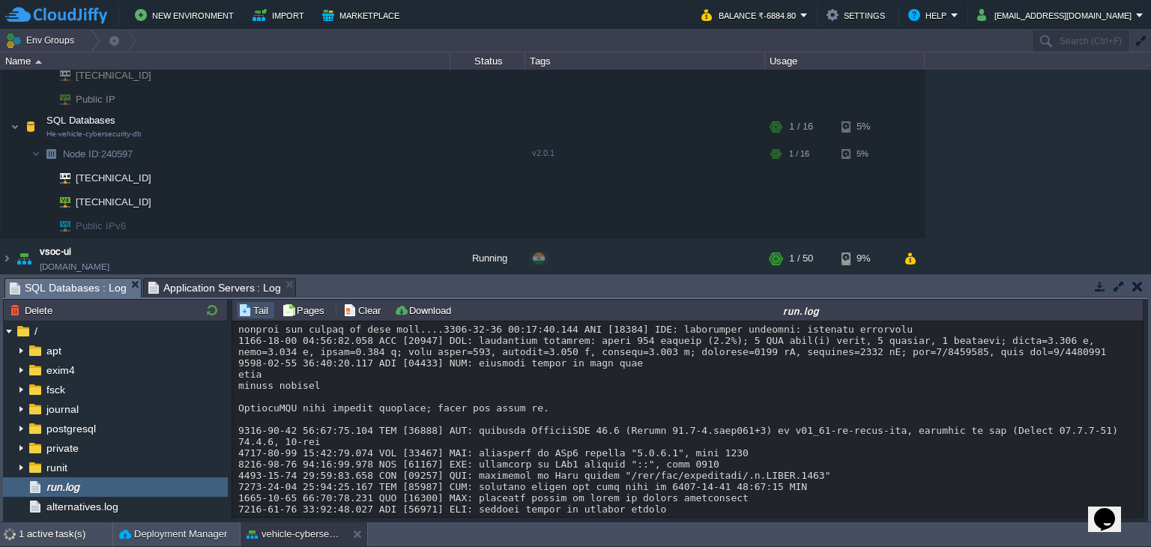
scroll to position [851, 0]
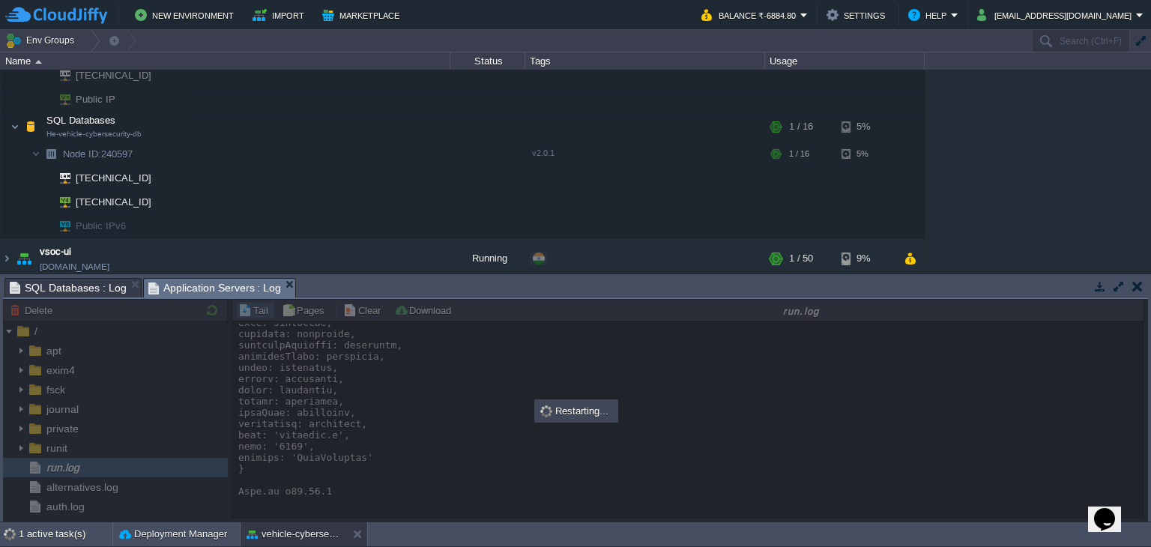
click at [228, 288] on span "Application Servers : Log" at bounding box center [214, 288] width 133 height 19
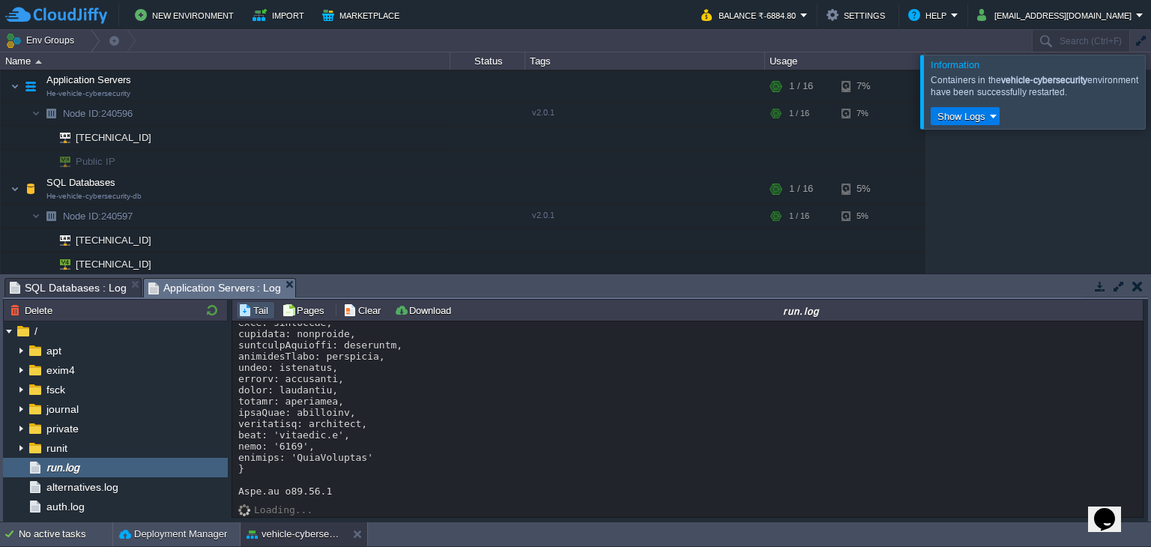
scroll to position [0, 0]
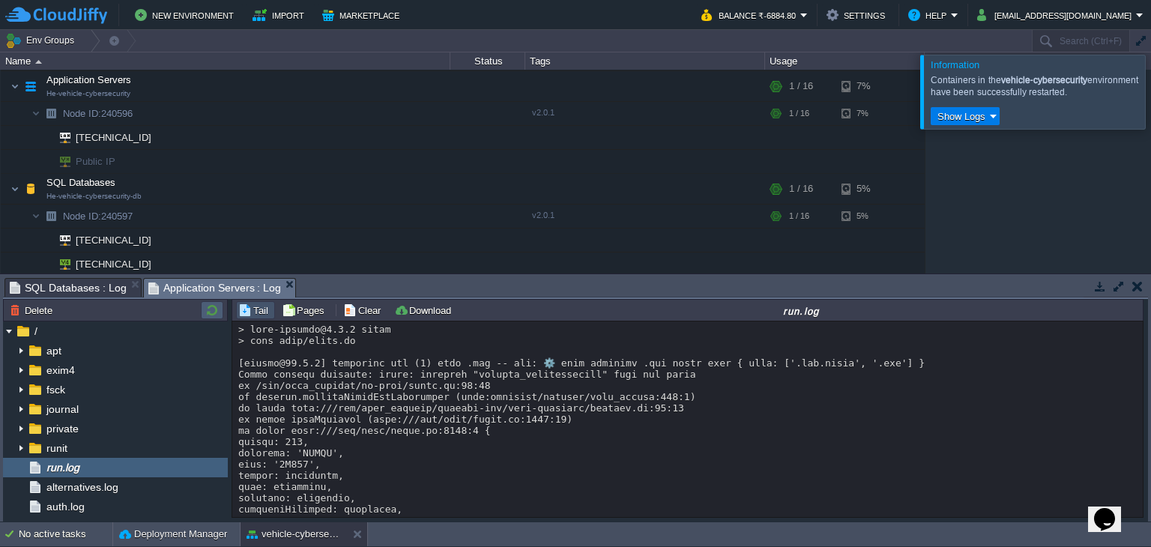
click at [208, 315] on button "button" at bounding box center [212, 309] width 18 height 13
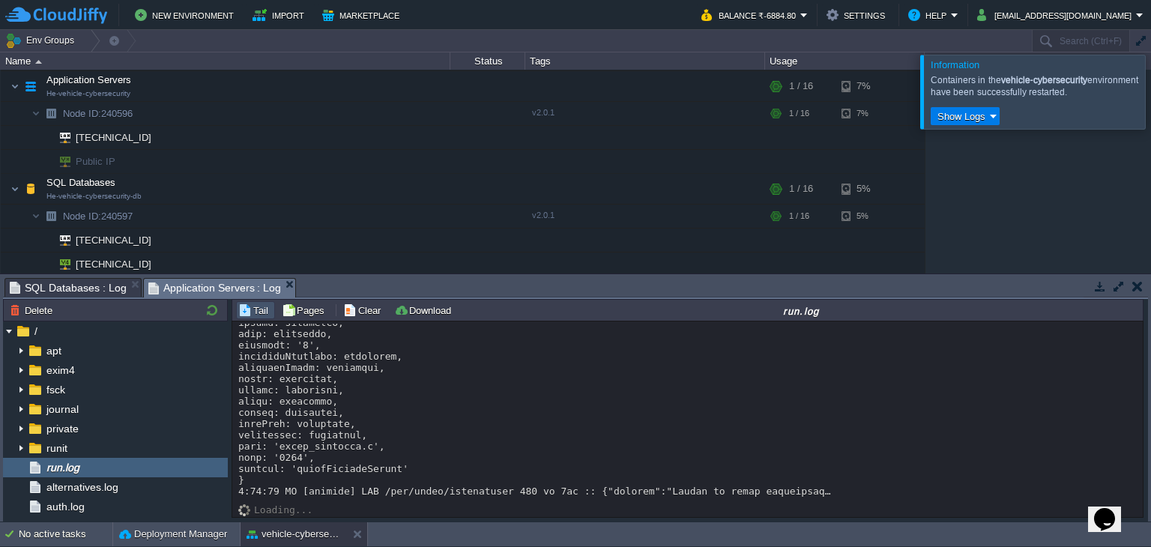
scroll to position [1312, 0]
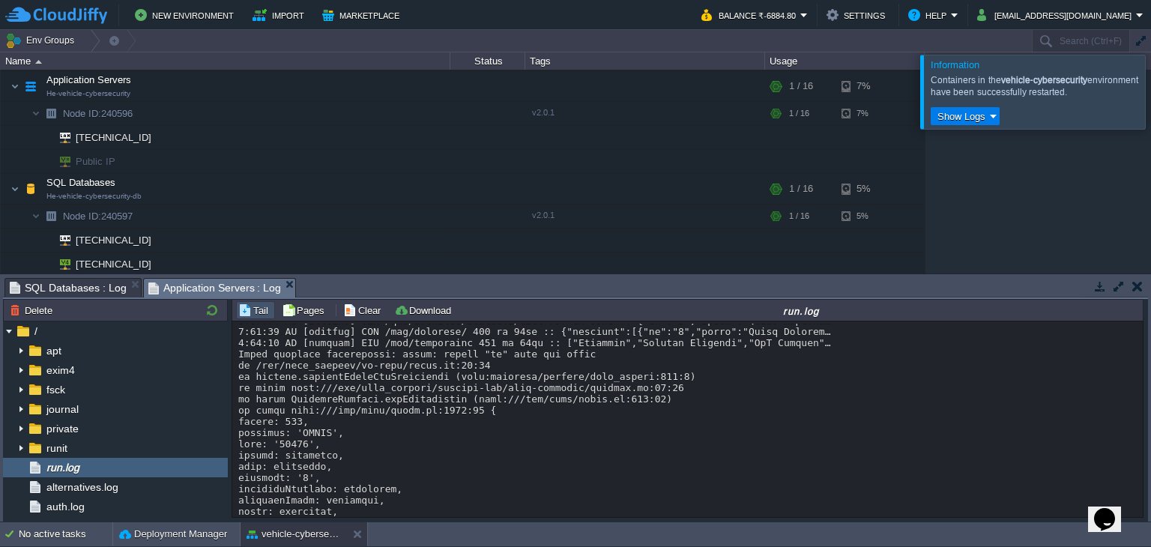
click at [61, 285] on span "SQL Databases : Log" at bounding box center [68, 288] width 117 height 18
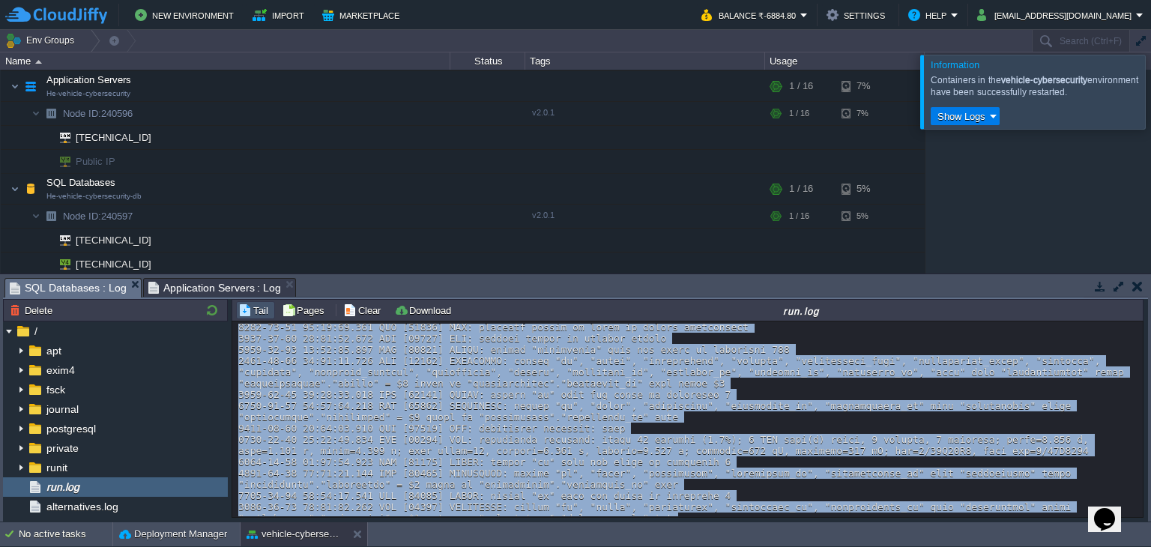
scroll to position [918, 0]
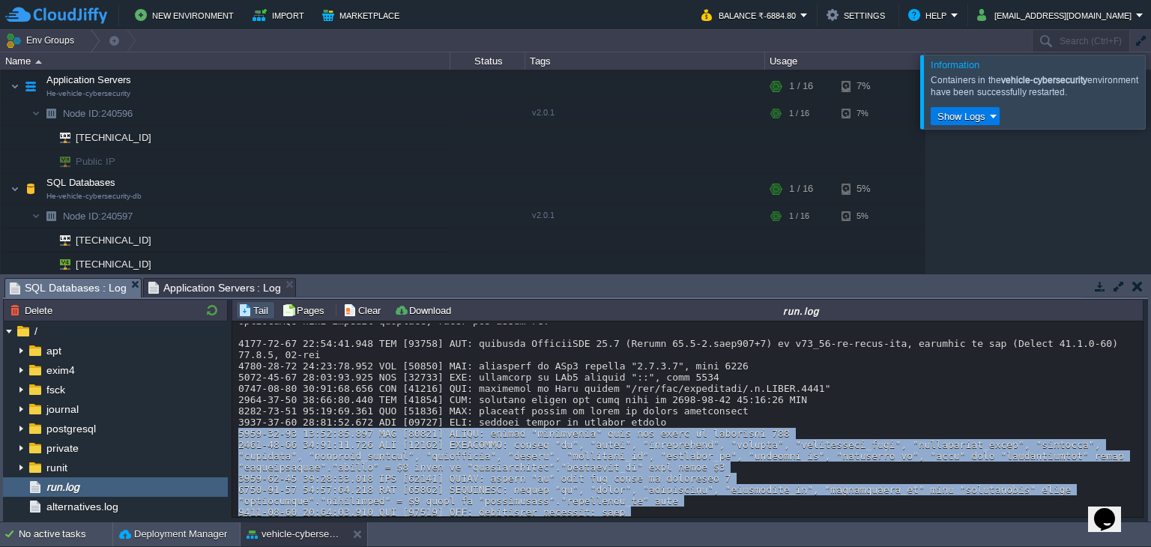
drag, startPoint x: 671, startPoint y: 489, endPoint x: 237, endPoint y: 434, distance: 437.9
click at [238, 434] on div at bounding box center [688, 6] width 900 height 1202
copy div "[DATE] 04:16:16.747 UTC [11713] ERROR: column "references" does not exist at ch…"
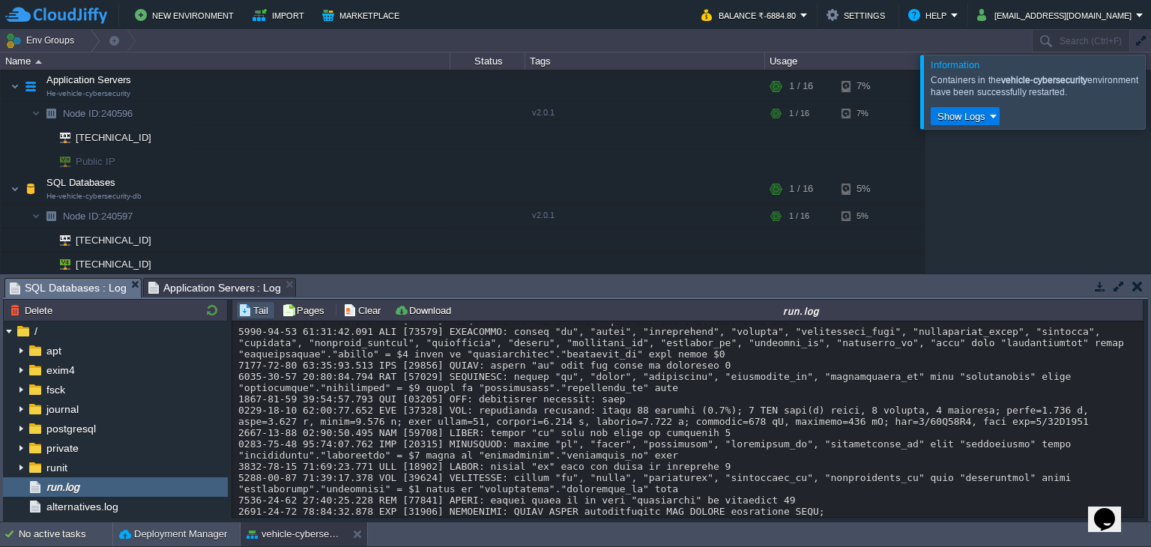
scroll to position [1056, 0]
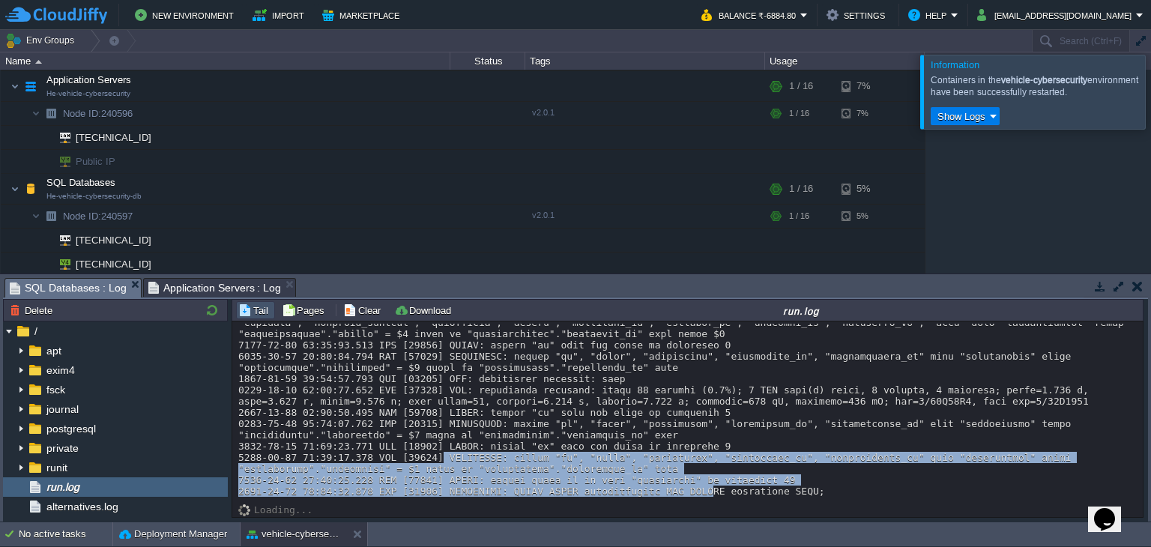
drag, startPoint x: 424, startPoint y: 453, endPoint x: 823, endPoint y: 482, distance: 399.5
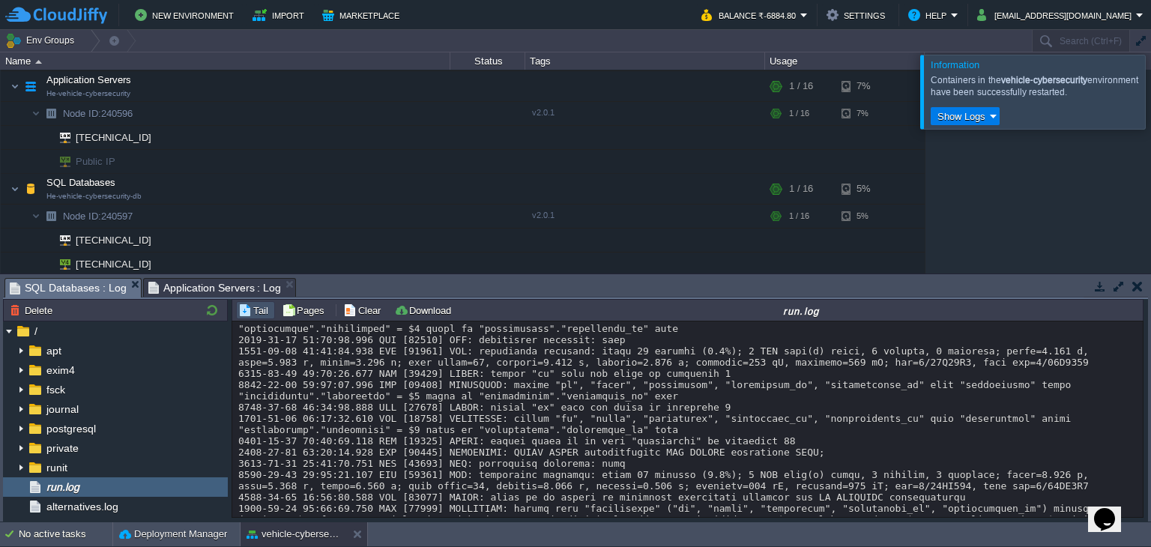
scroll to position [1136, 0]
